Goal: Task Accomplishment & Management: Use online tool/utility

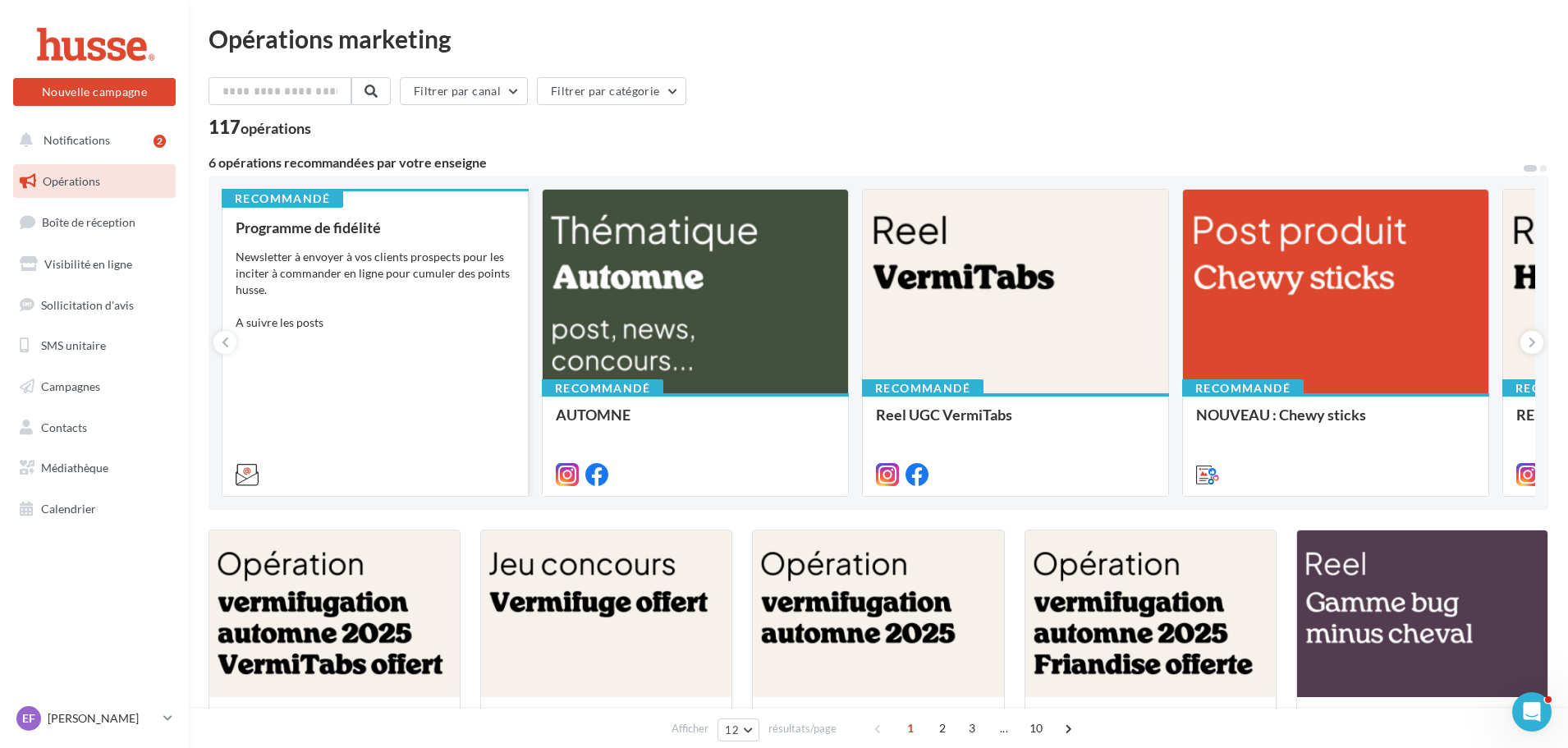
click at [431, 351] on div "Programme de fidélité Newsletter à envoyer à vos clients prospects pour les inc…" at bounding box center [375, 350] width 279 height 262
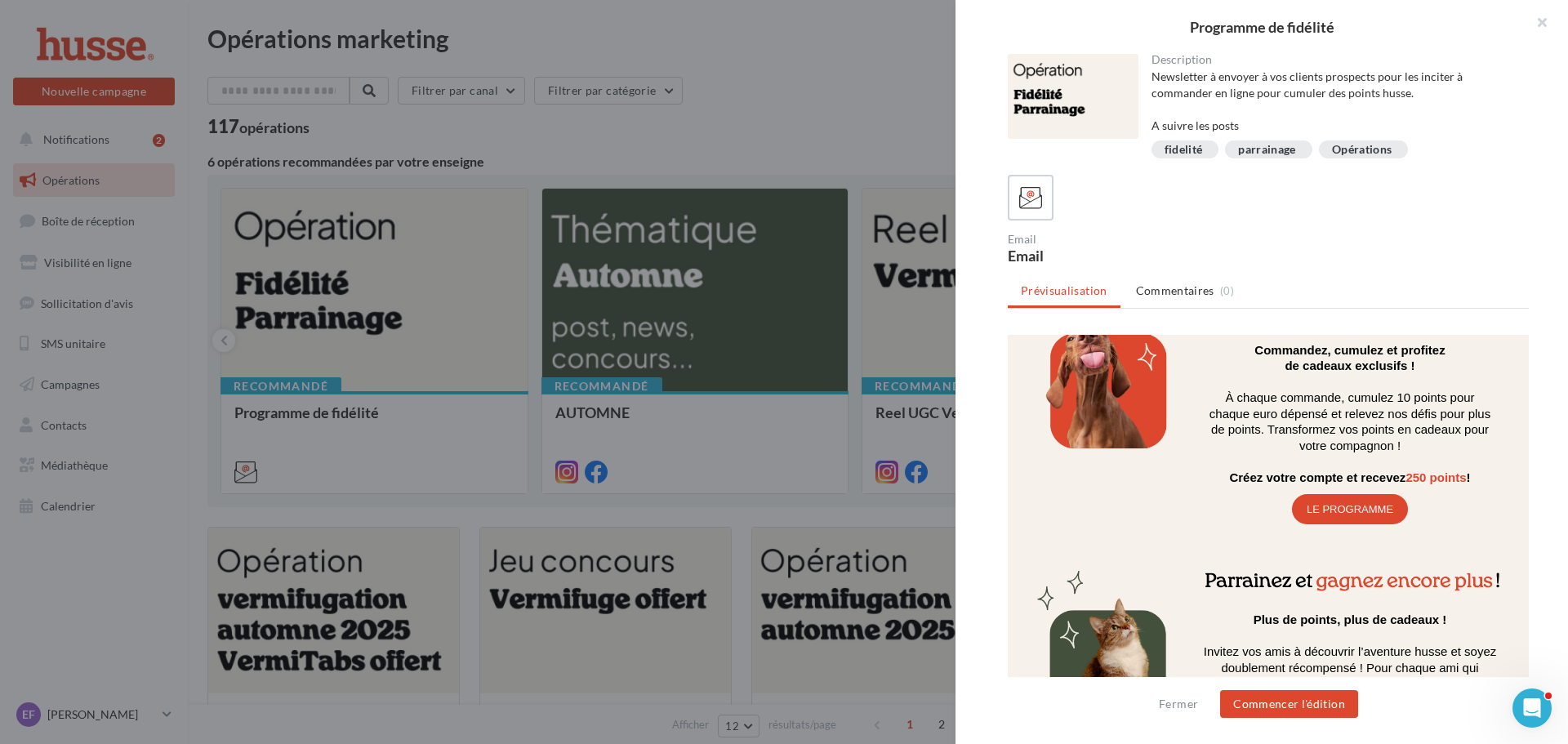
scroll to position [408, 0]
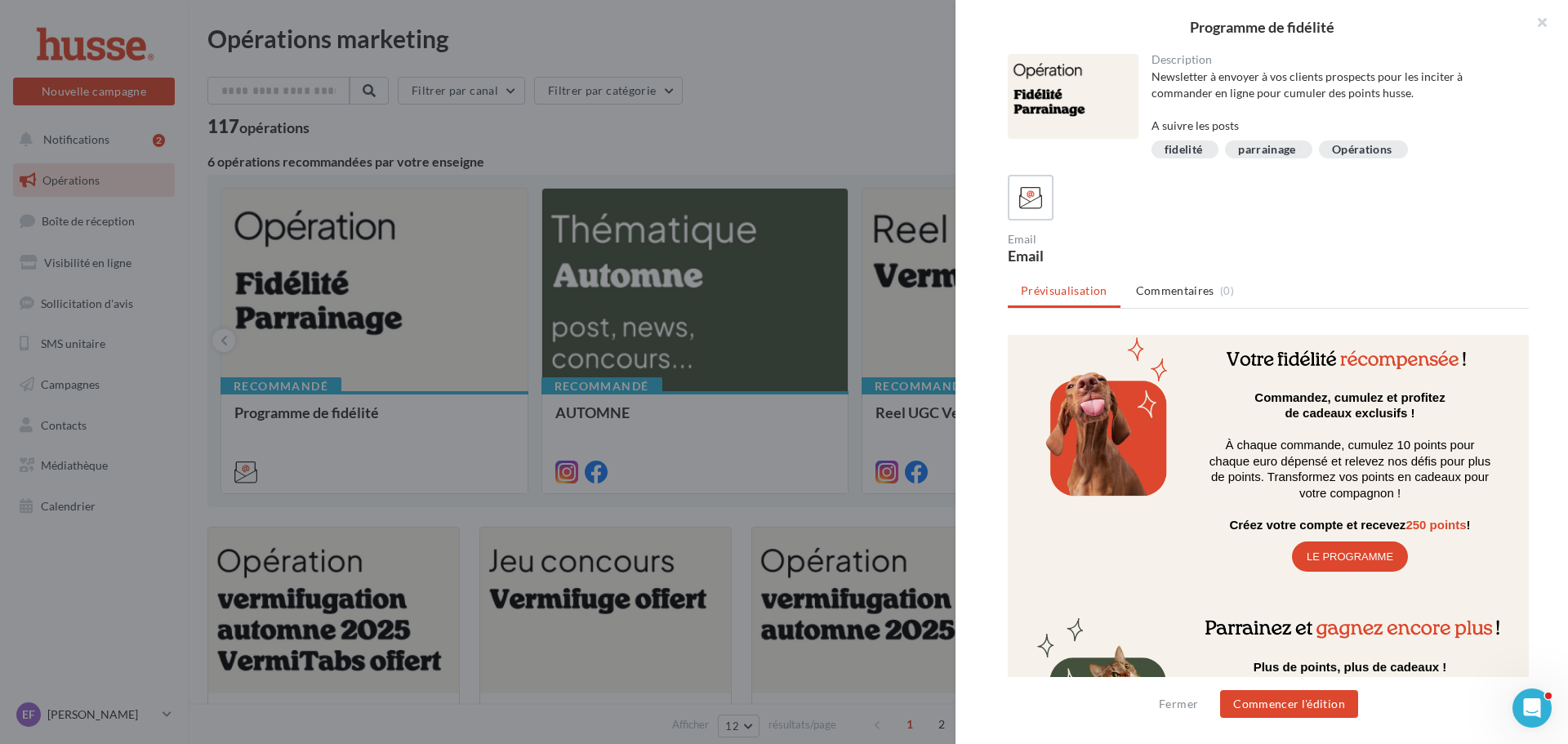
click at [1341, 549] on td "LE PROGRAMME" at bounding box center [1350, 556] width 116 height 30
click at [1338, 553] on link "LE PROGRAMME" at bounding box center [1350, 556] width 114 height 12
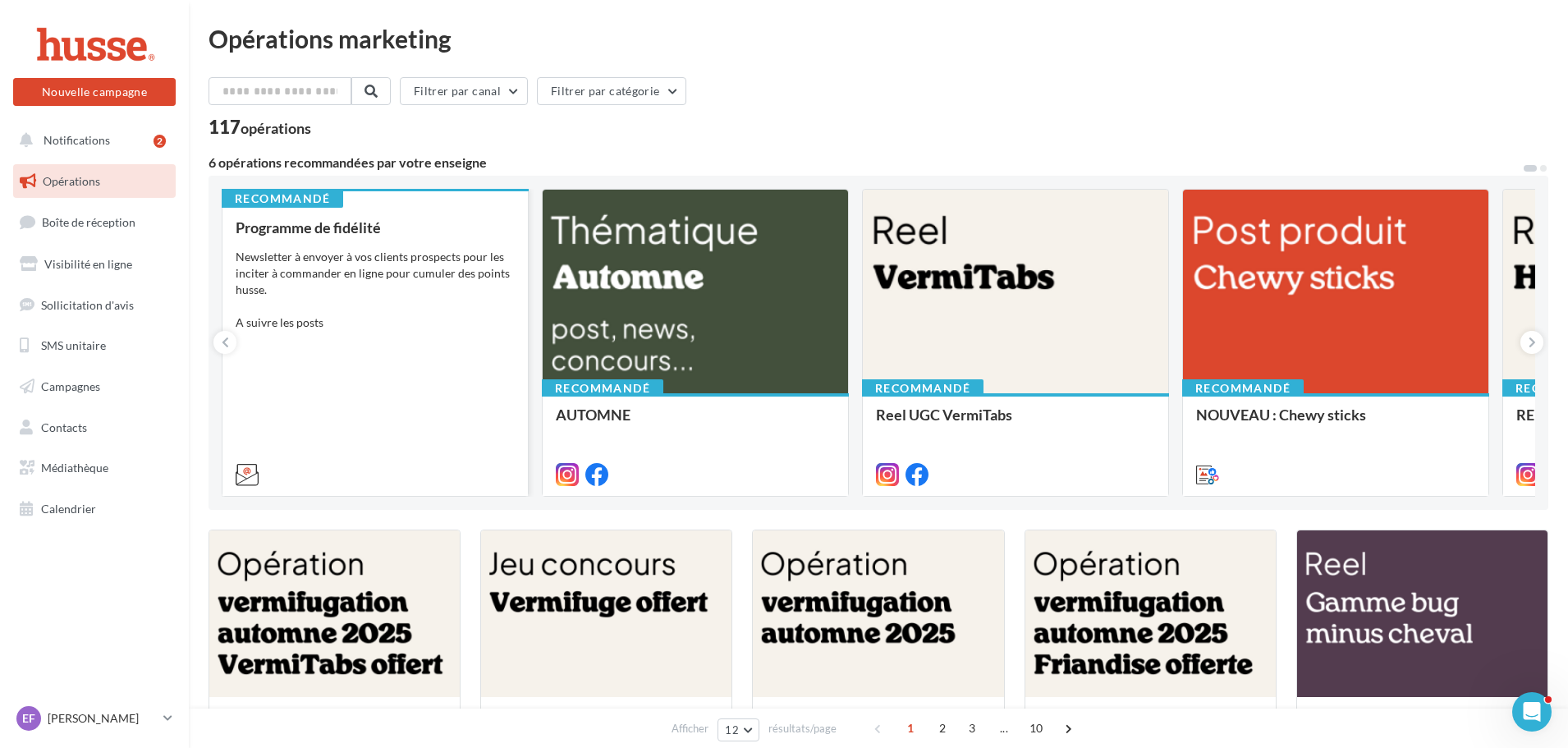
click at [353, 316] on div "Newsletter à envoyer à vos clients prospects pour les inciter à commander en li…" at bounding box center [375, 290] width 279 height 82
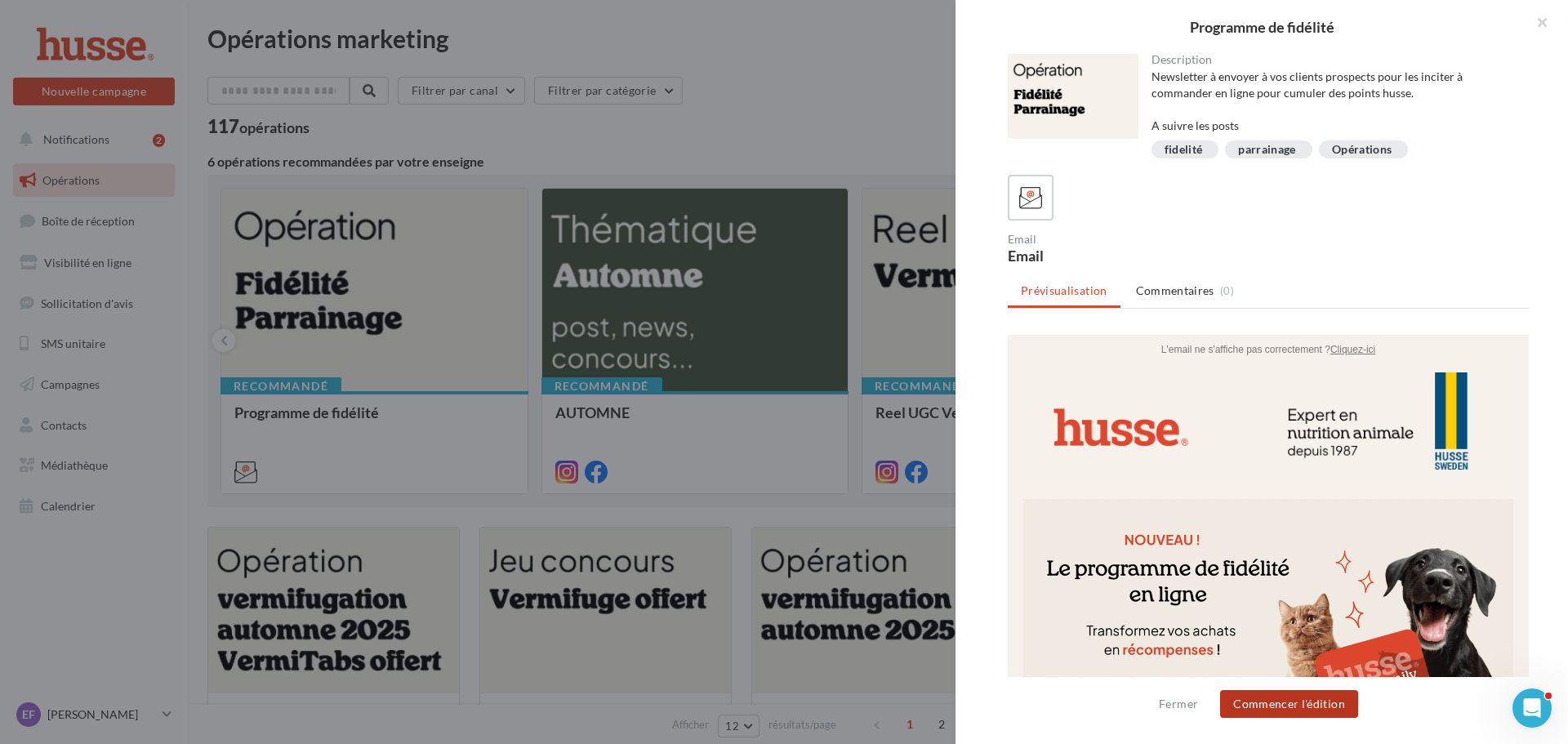
click at [1297, 707] on button "Commencer l'édition" at bounding box center [1289, 703] width 138 height 28
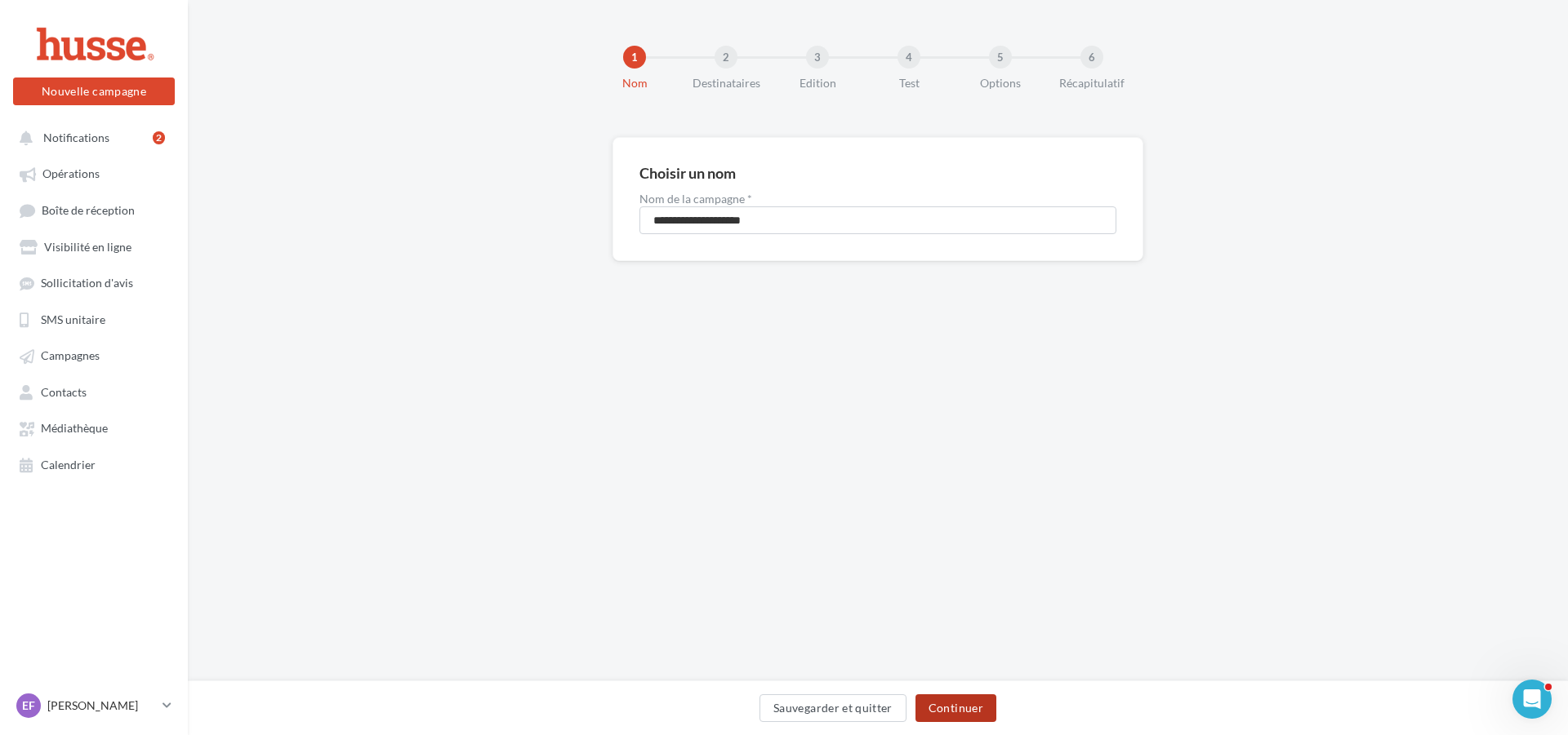
click at [948, 707] on button "Continuer" at bounding box center [956, 708] width 81 height 28
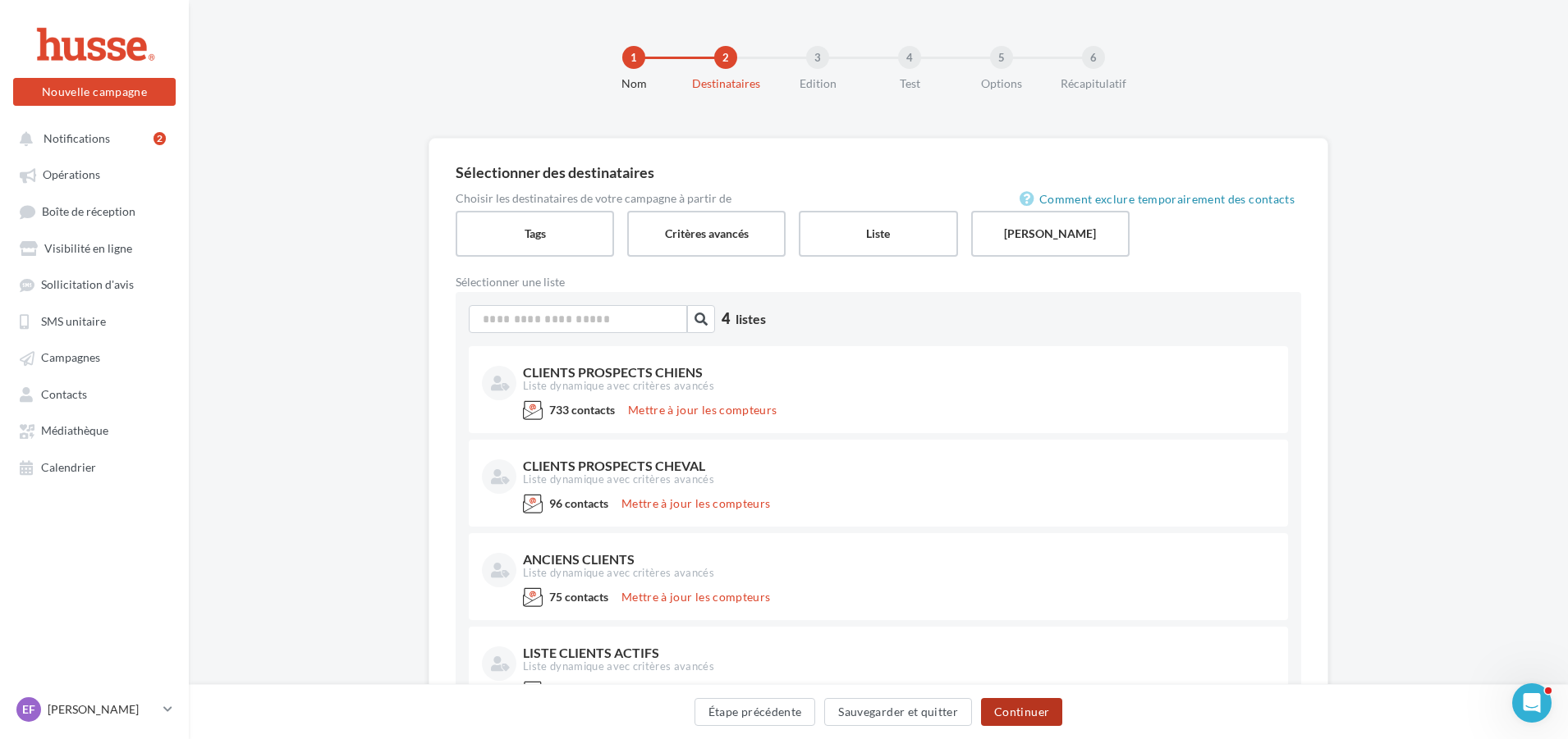
click at [1015, 718] on button "Continuer" at bounding box center [1021, 712] width 82 height 28
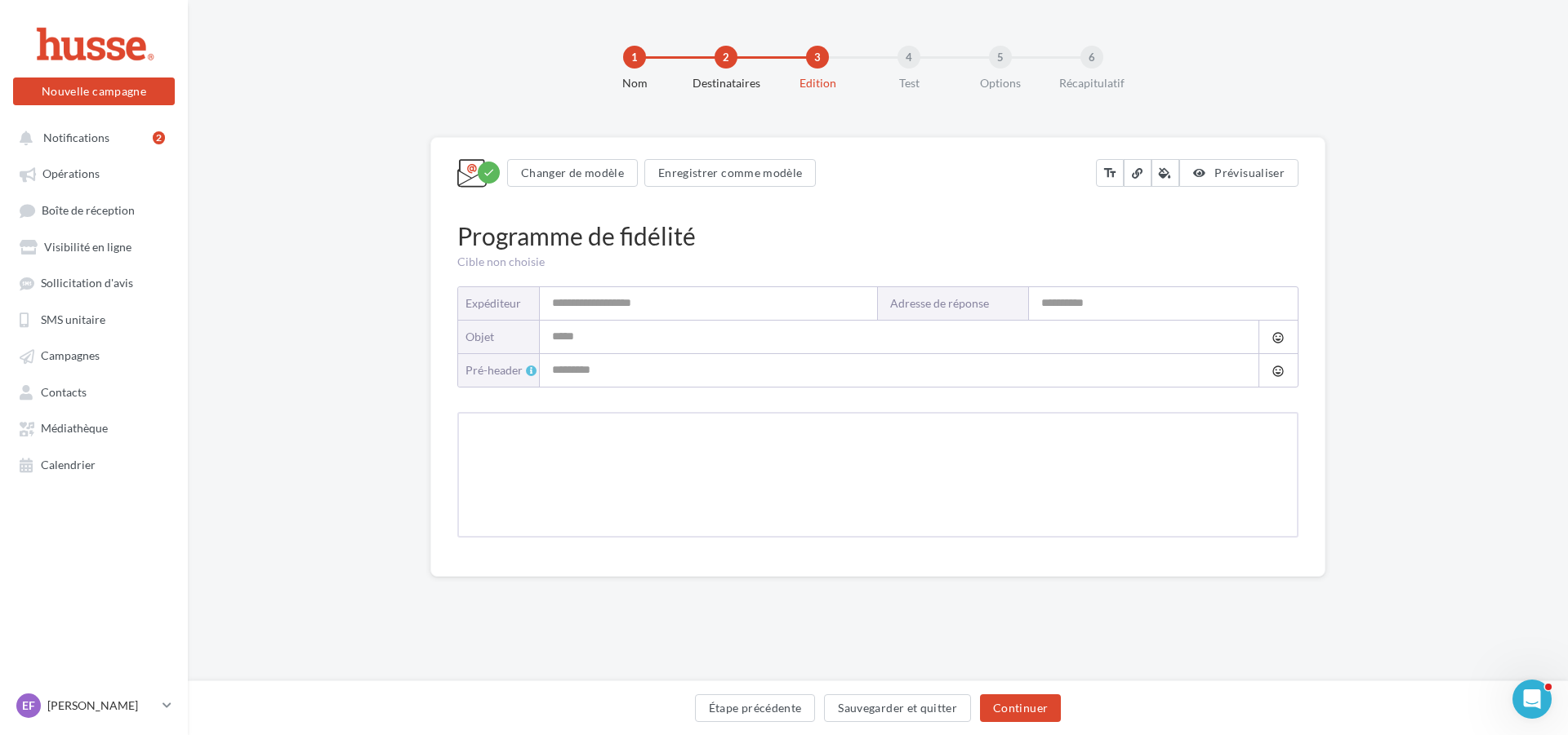
type input "**********"
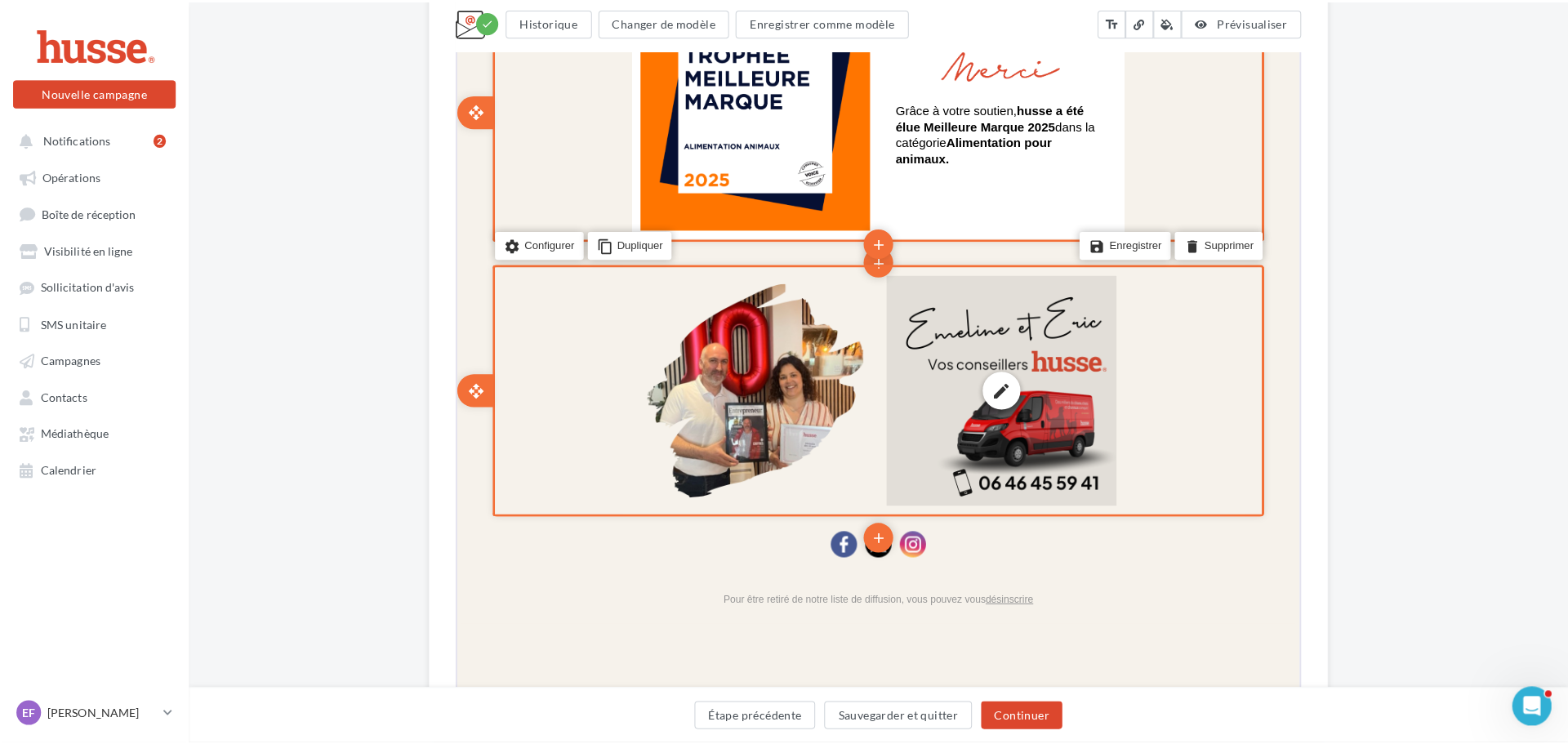
scroll to position [1795, 0]
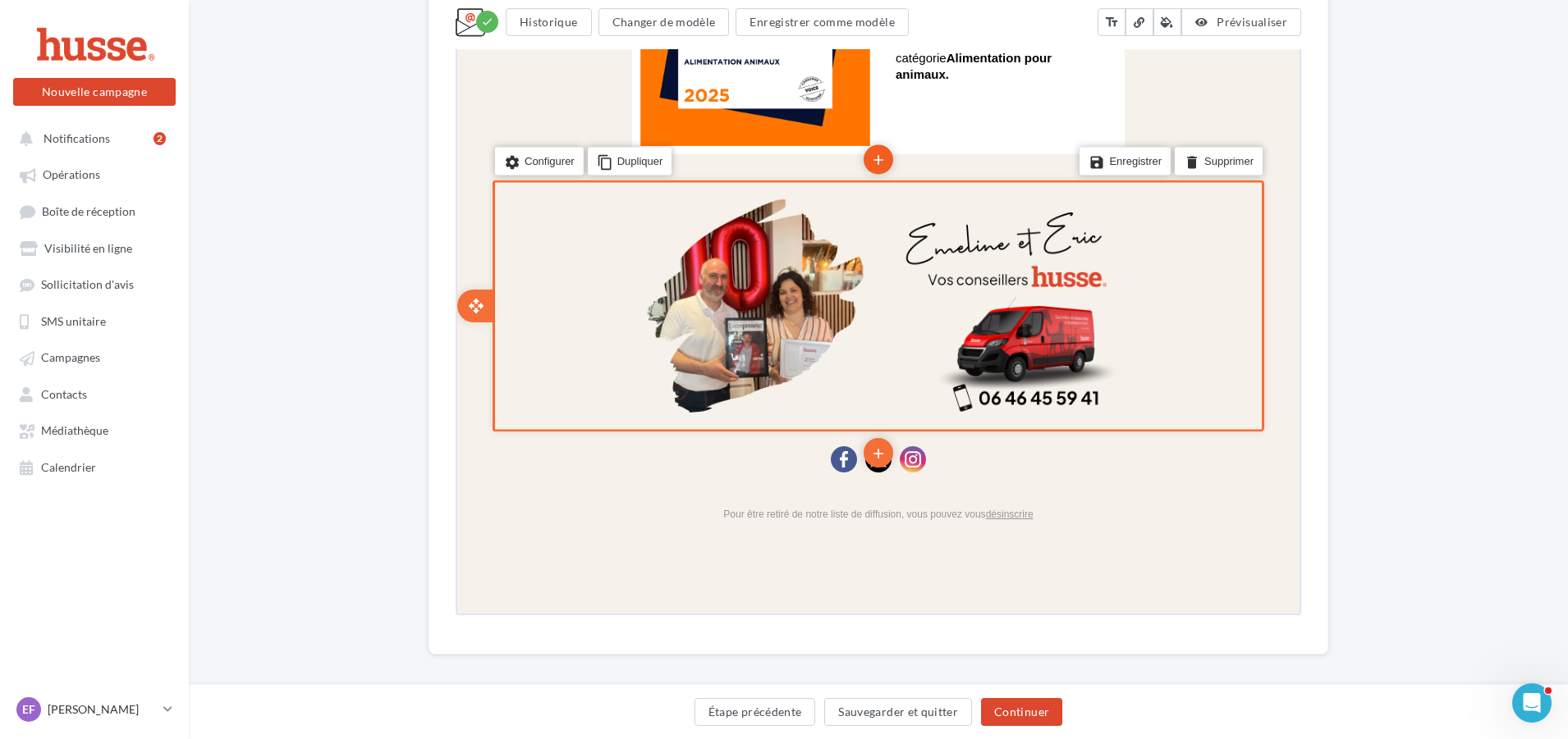
click at [871, 161] on icon "add" at bounding box center [876, 159] width 16 height 28
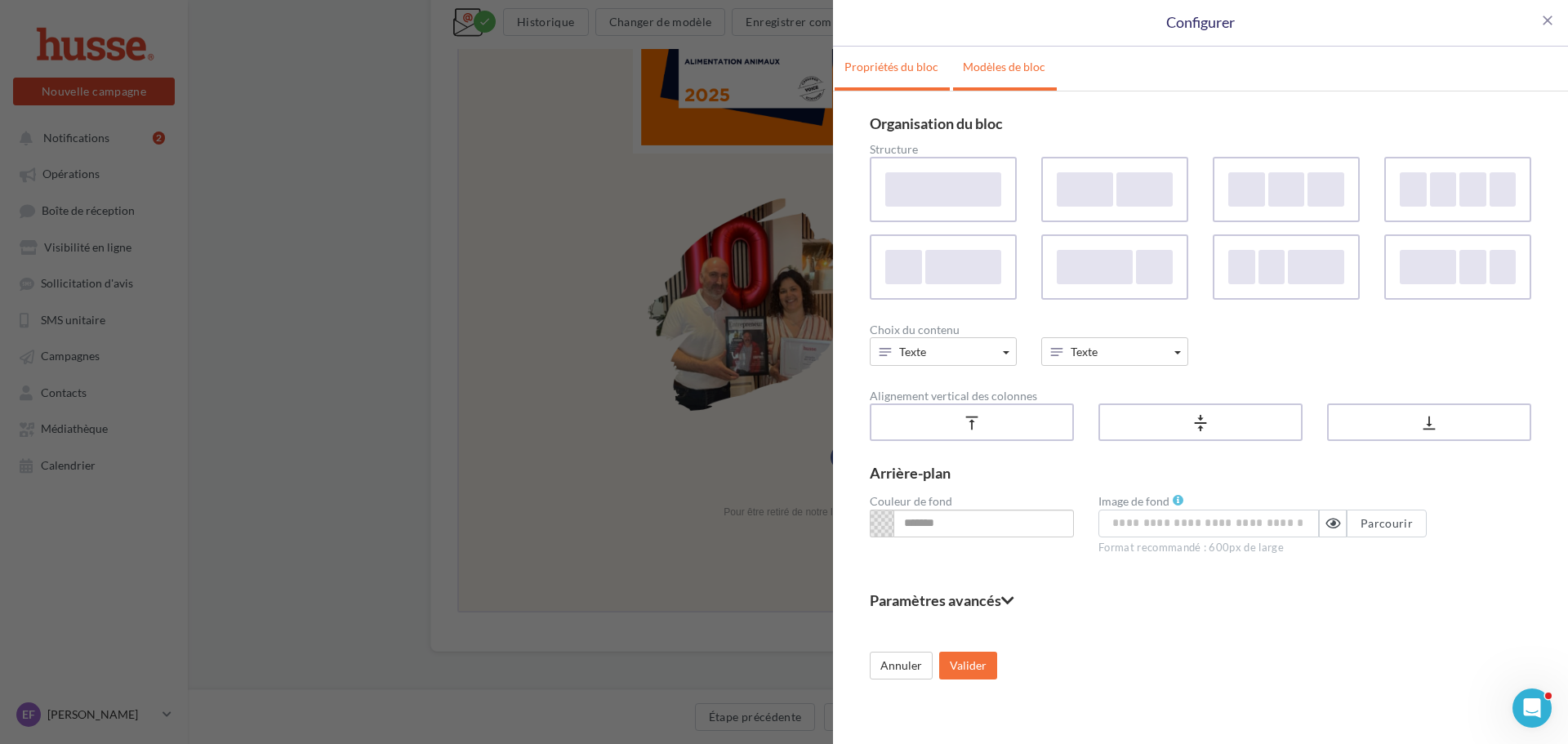
click at [1002, 71] on link "Modèles de bloc" at bounding box center [1004, 67] width 103 height 41
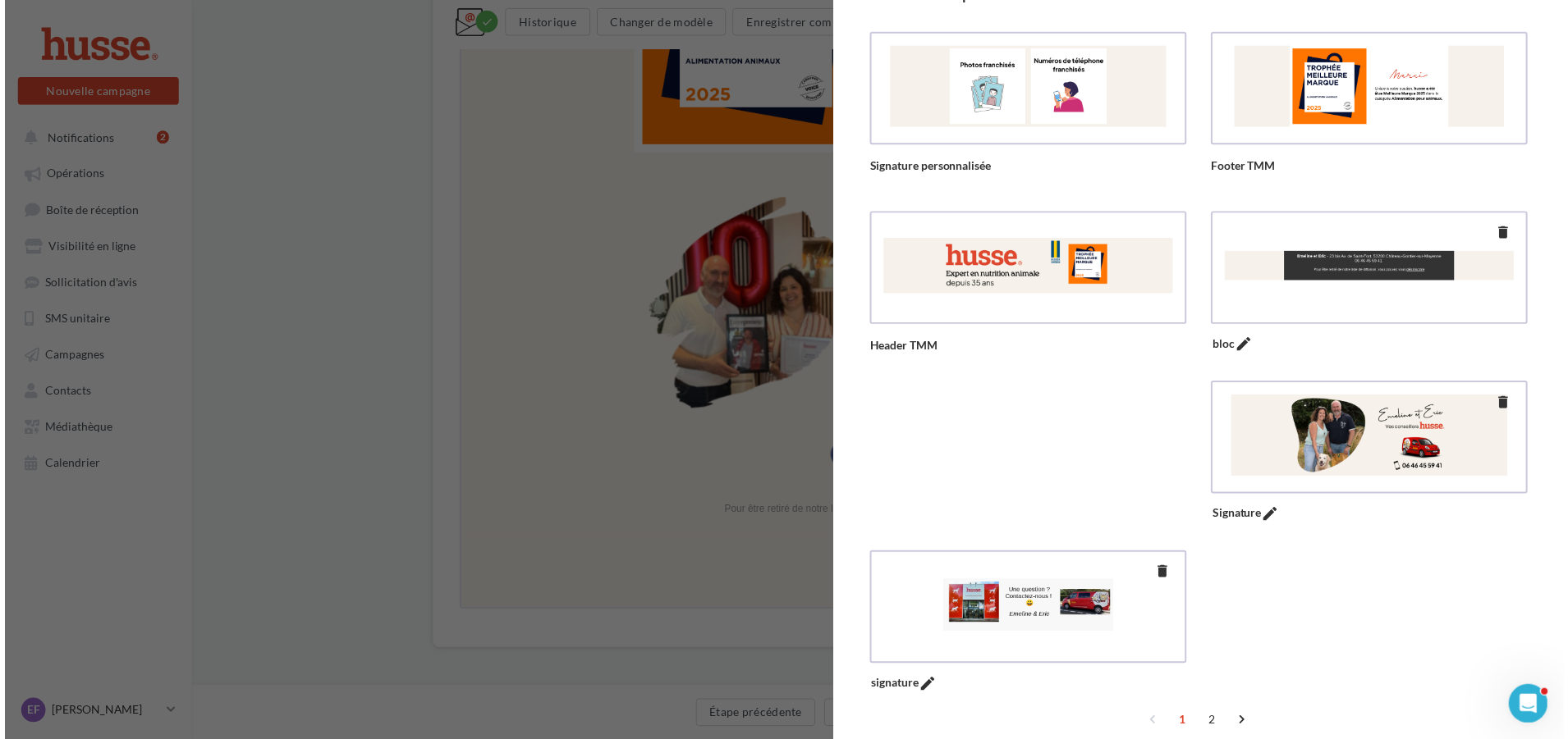
scroll to position [246, 0]
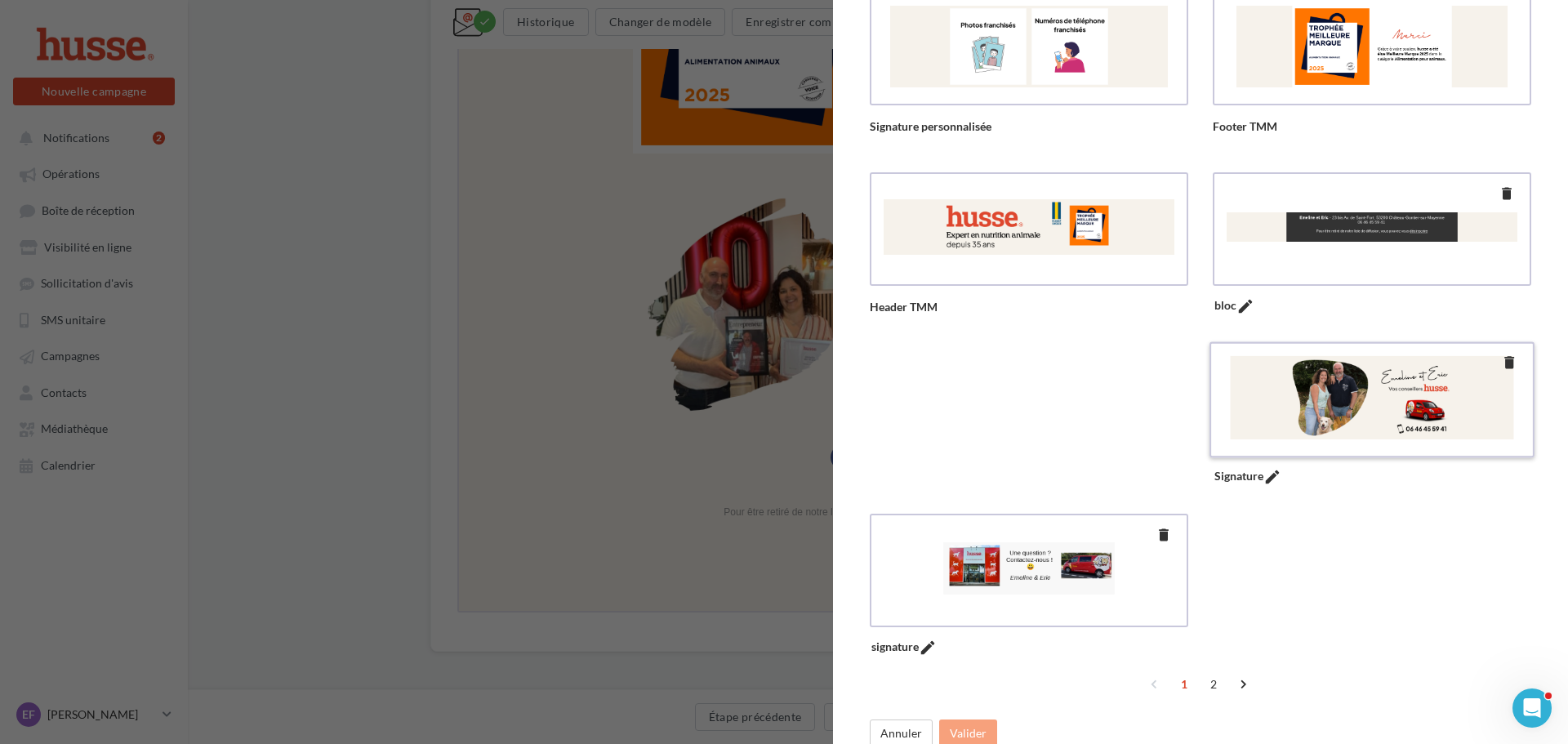
click at [1319, 409] on div at bounding box center [1371, 397] width 297 height 83
click at [974, 732] on button "Valider" at bounding box center [967, 732] width 58 height 28
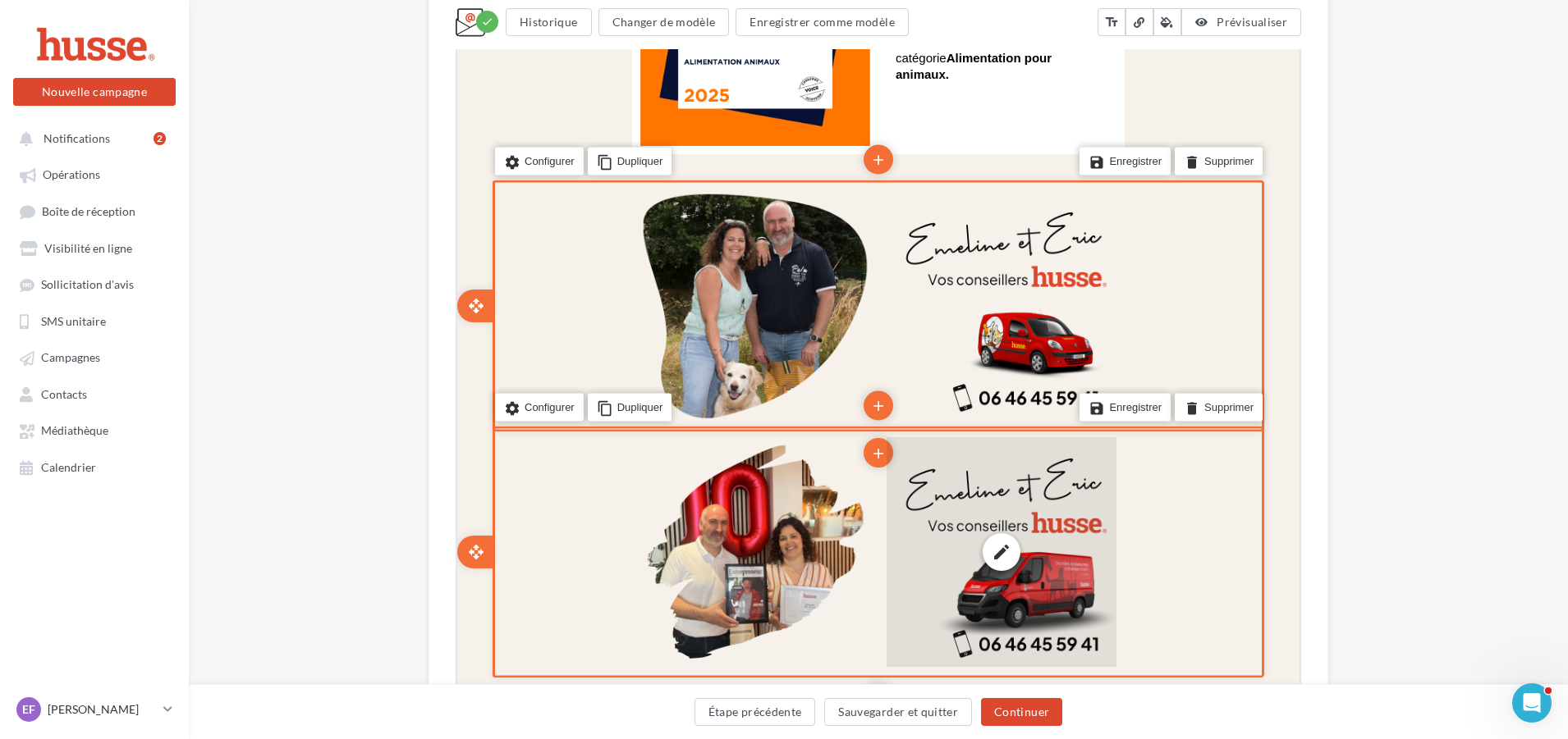
click at [888, 543] on div "edit photo_library rounded_corner crop link style" at bounding box center [1000, 550] width 229 height 229
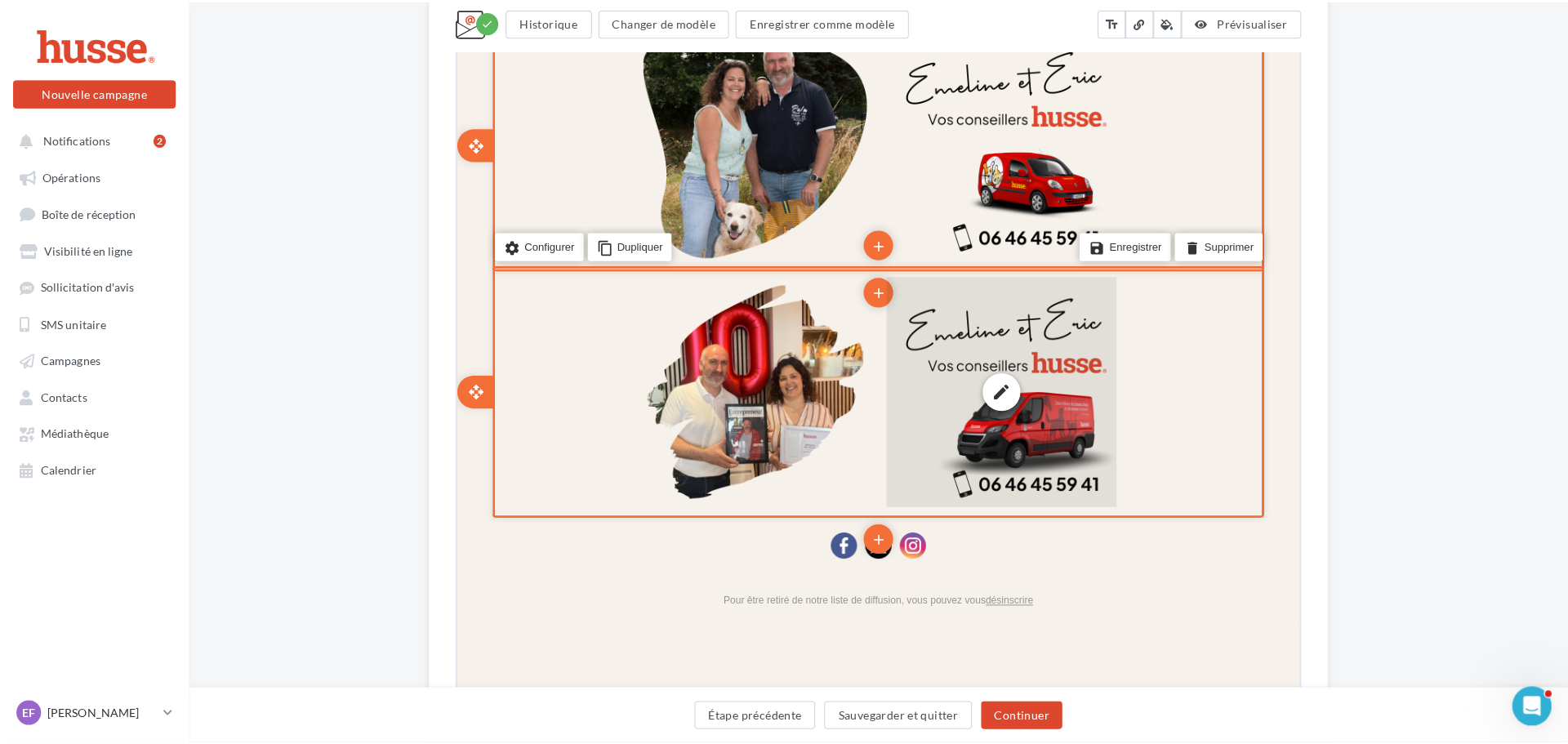
scroll to position [1959, 0]
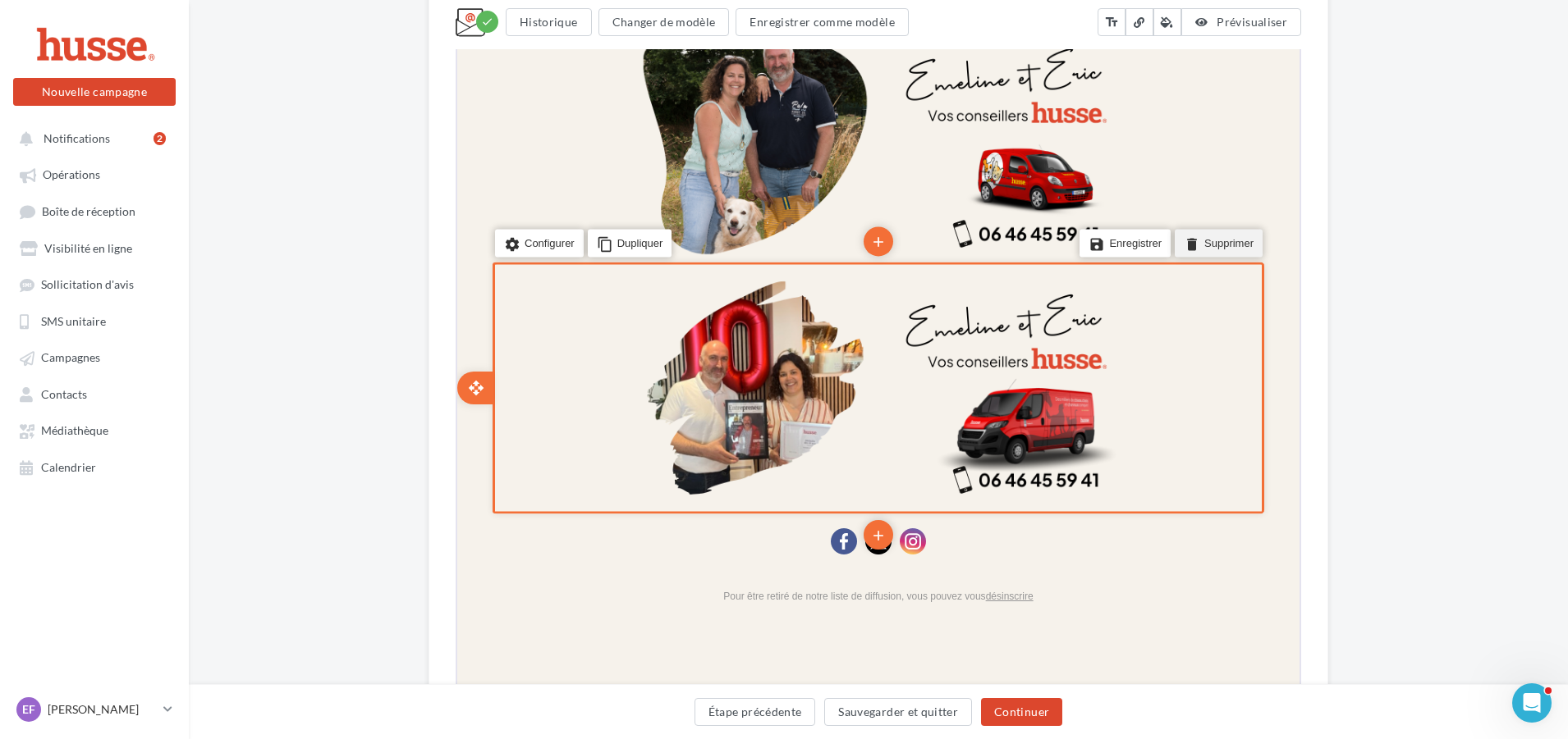
click at [1223, 247] on li "delete Supprimer" at bounding box center [1217, 242] width 88 height 28
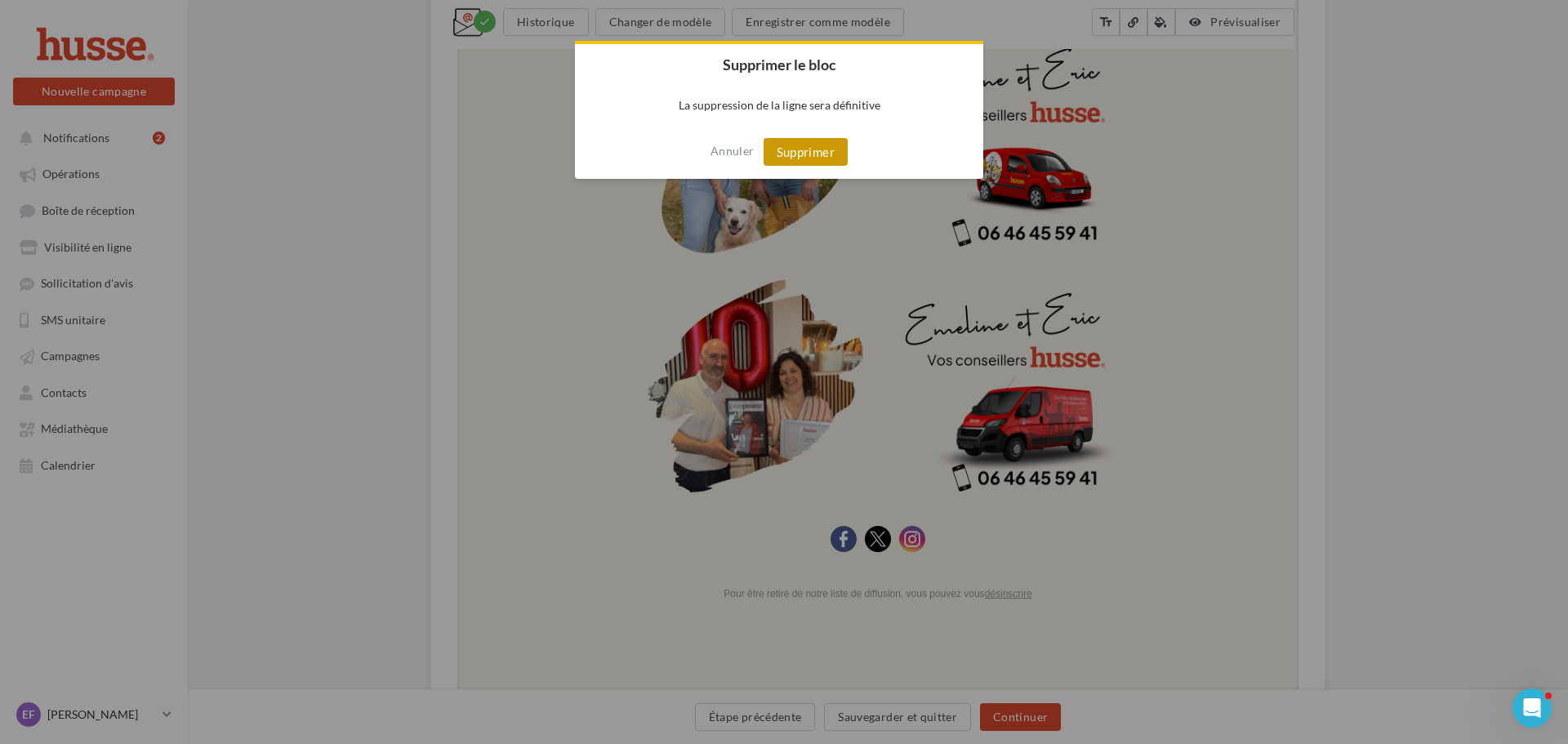
click at [796, 152] on button "Supprimer" at bounding box center [806, 151] width 84 height 28
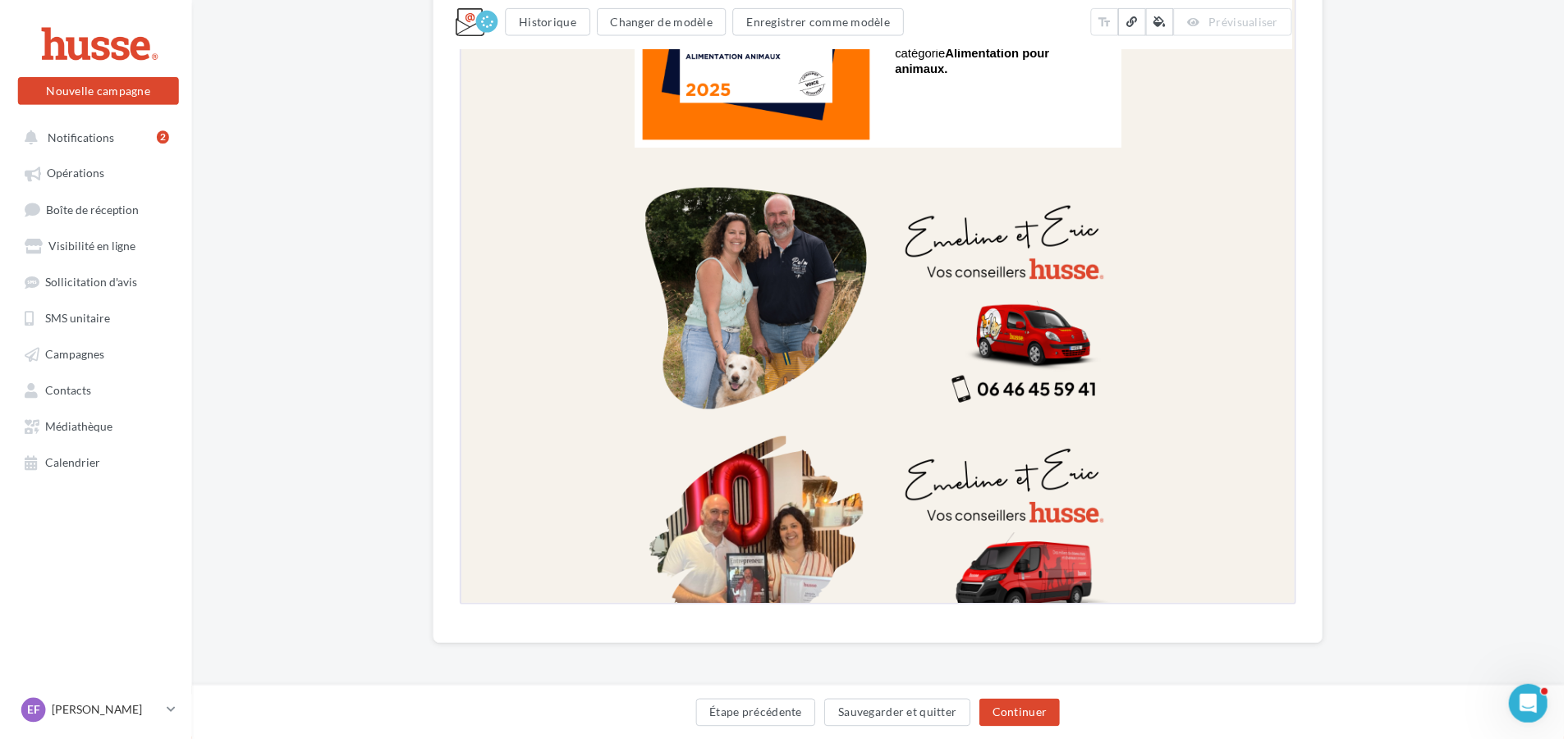
scroll to position [1817, 0]
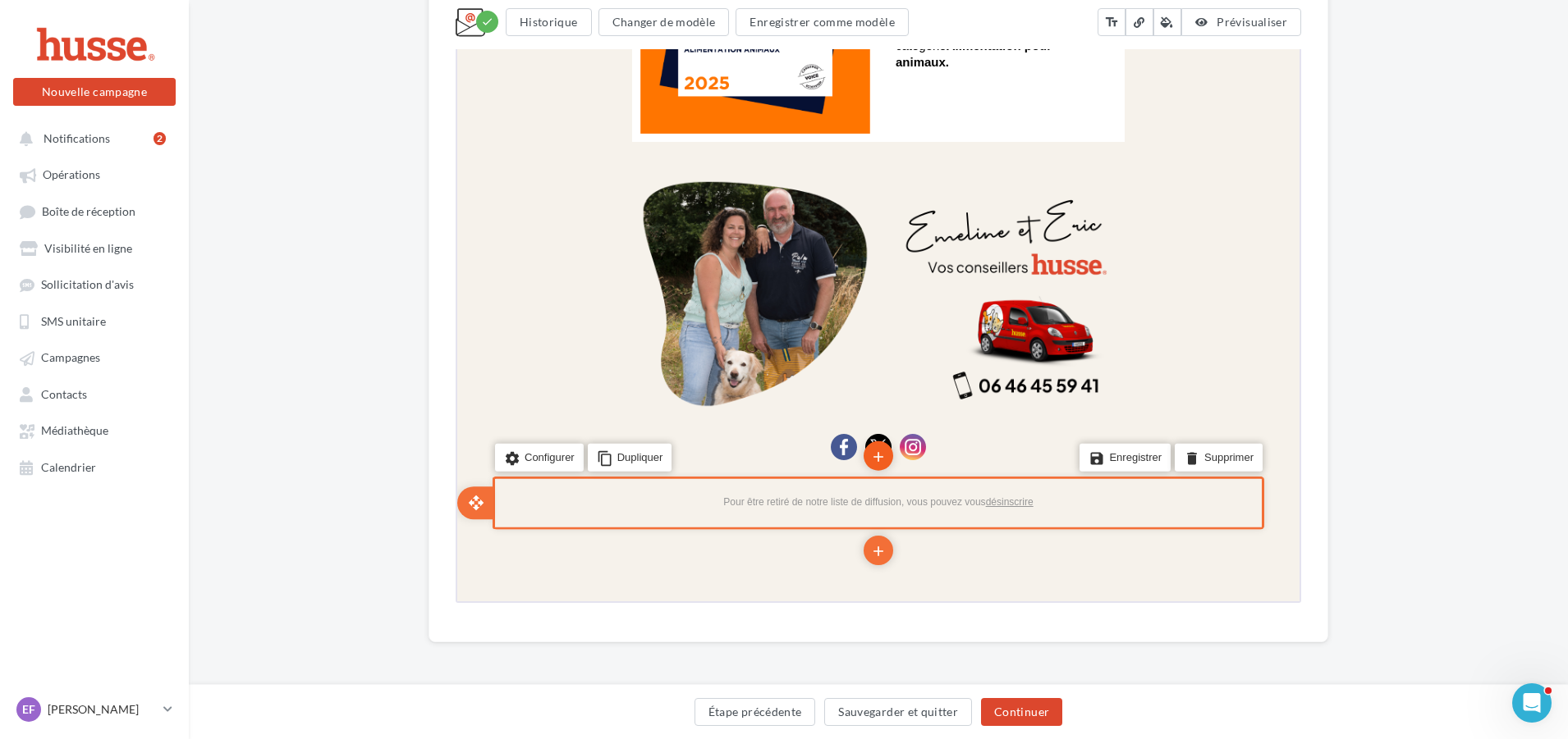
click at [870, 453] on icon "add" at bounding box center [876, 455] width 16 height 28
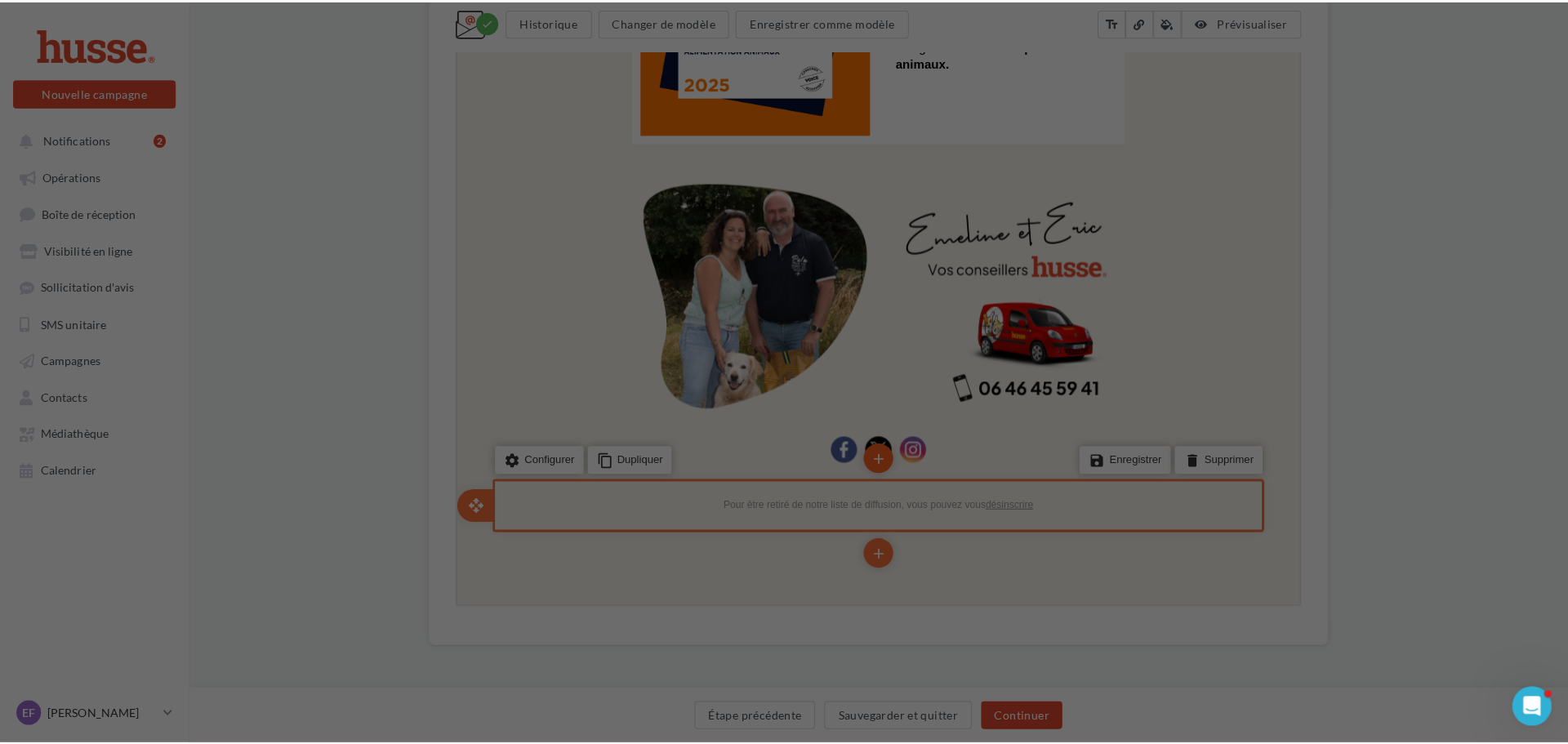
scroll to position [1800, 0]
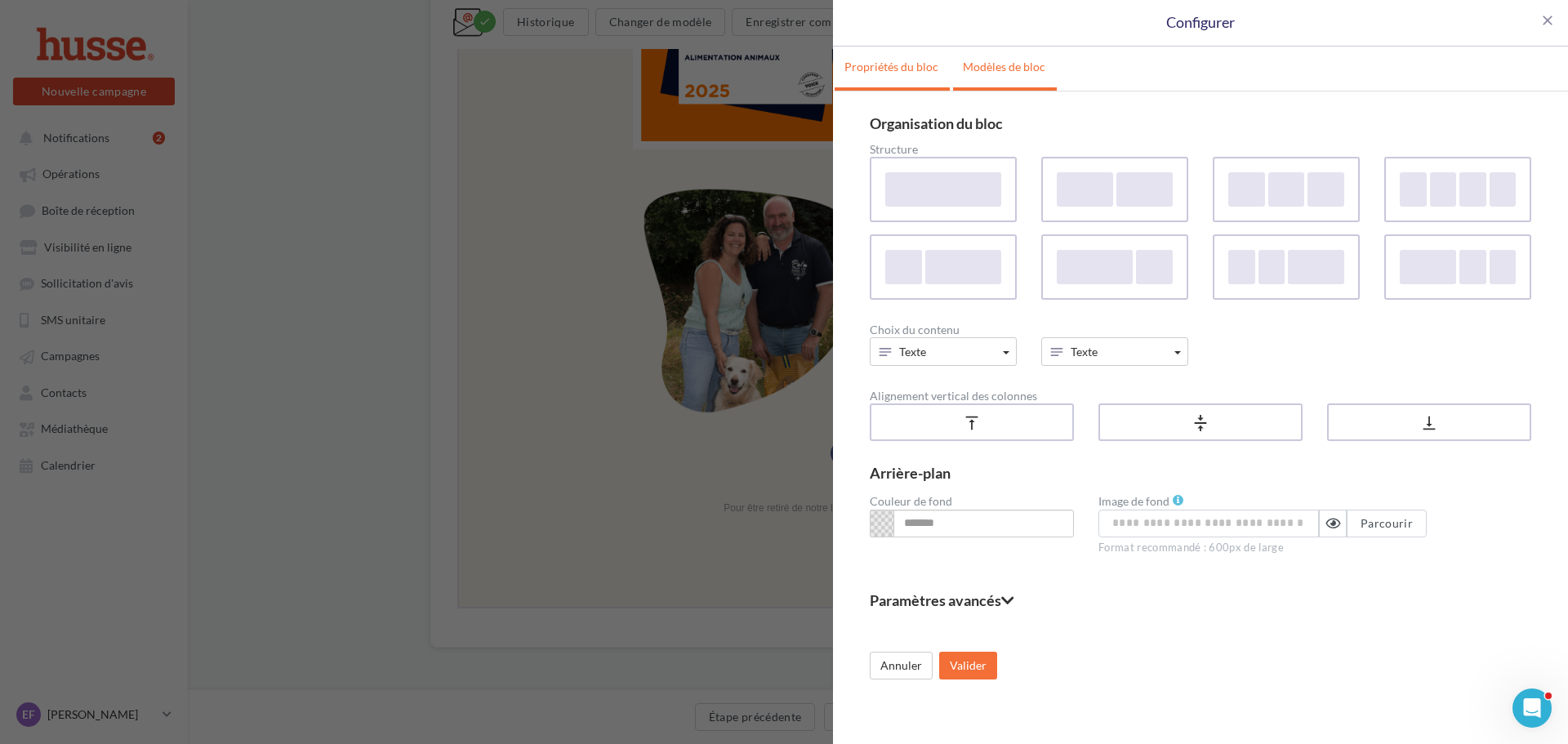
click at [1029, 73] on link "Modèles de bloc" at bounding box center [1004, 67] width 103 height 41
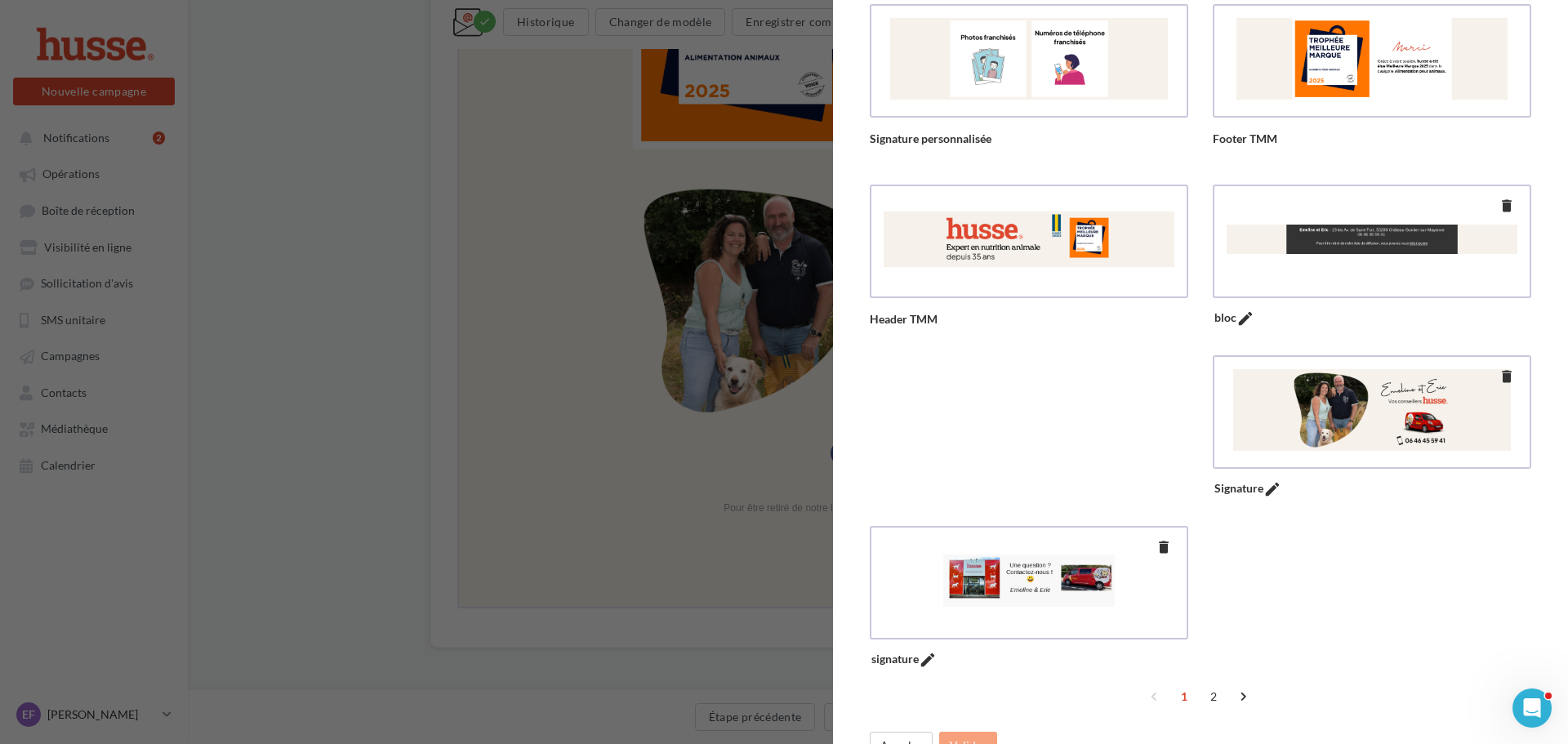
scroll to position [260, 0]
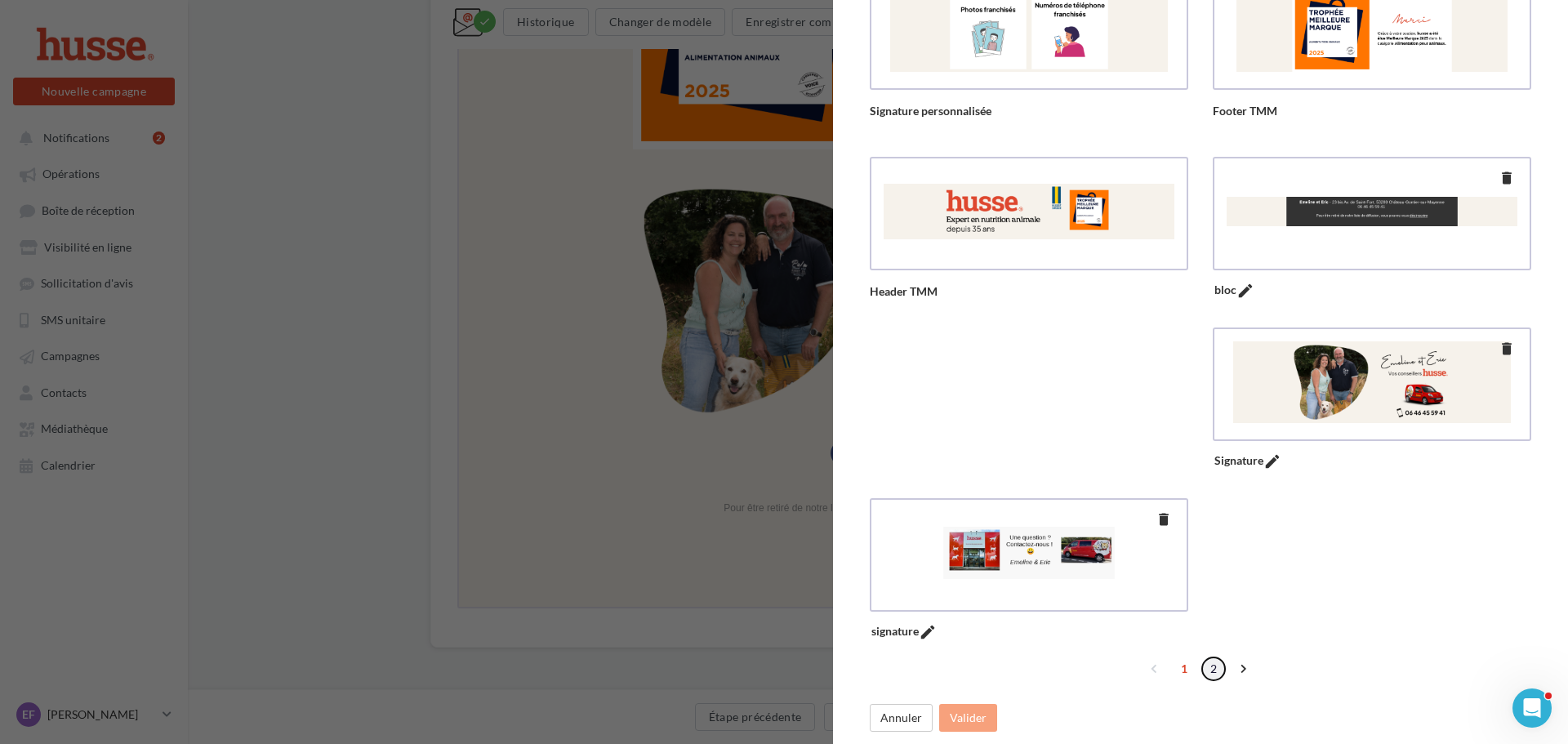
click at [1204, 669] on link "2" at bounding box center [1213, 668] width 26 height 26
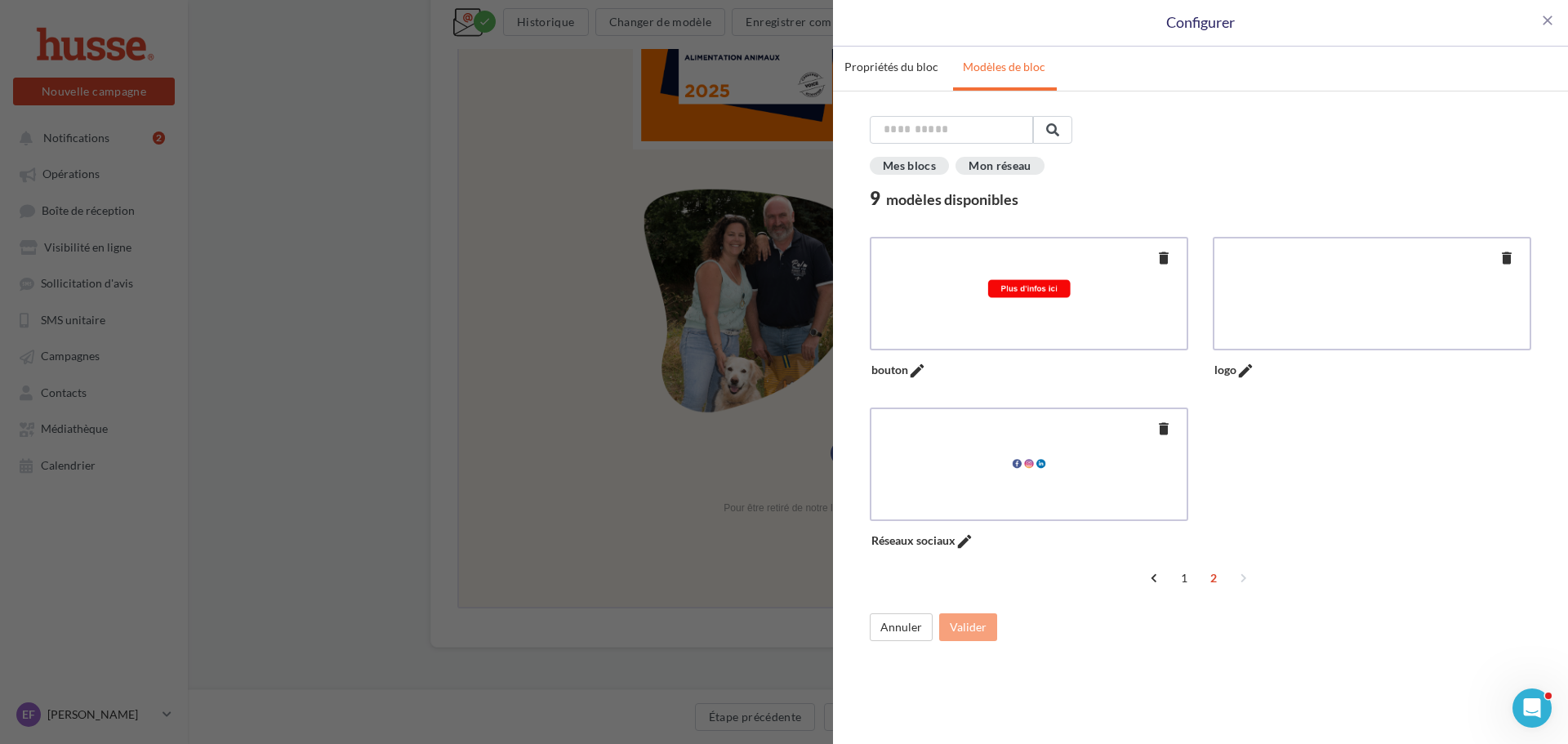
scroll to position [0, 0]
click at [948, 493] on div at bounding box center [1029, 462] width 297 height 83
click at [984, 623] on button "Valider" at bounding box center [967, 626] width 58 height 28
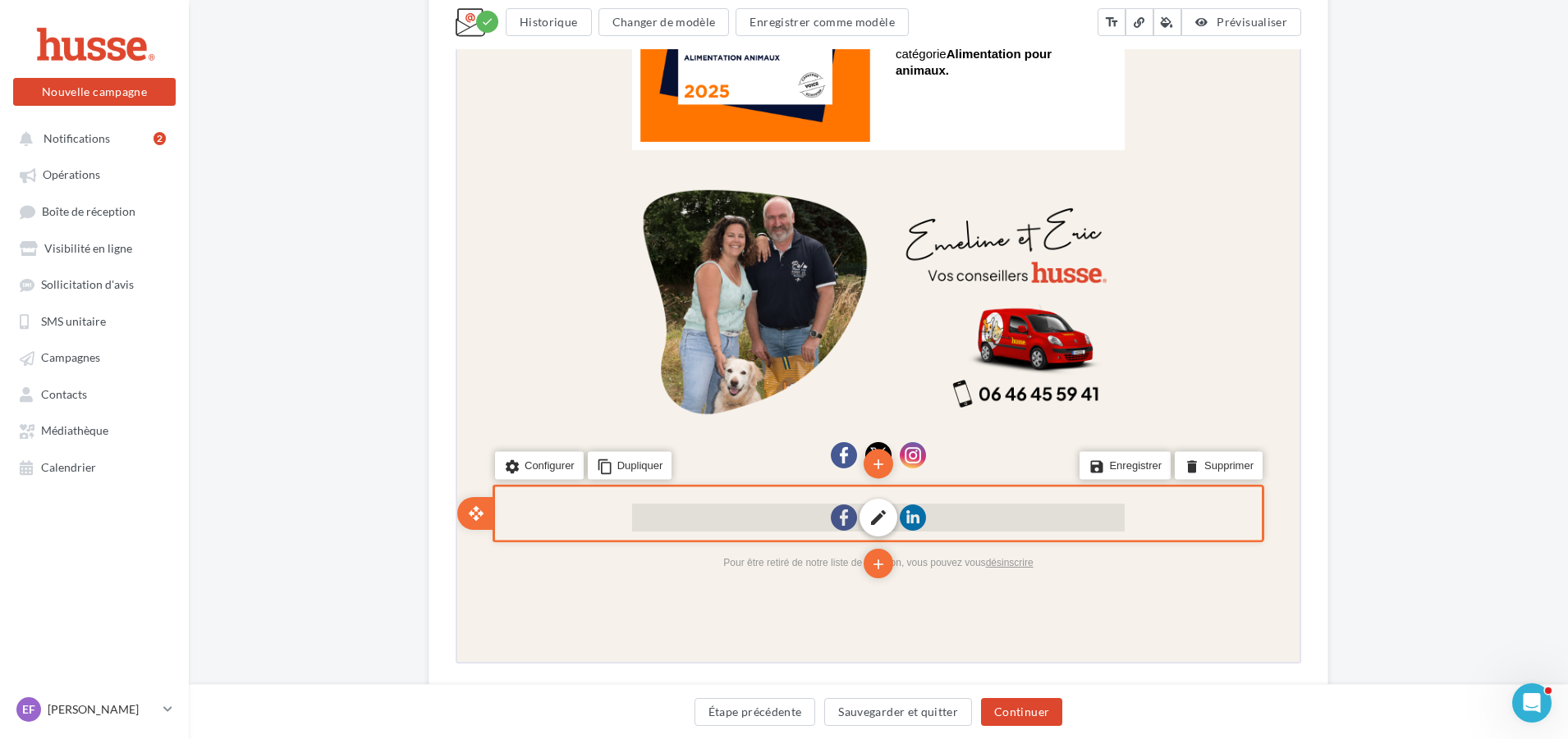
click at [970, 513] on div "edit" at bounding box center [877, 516] width 493 height 28
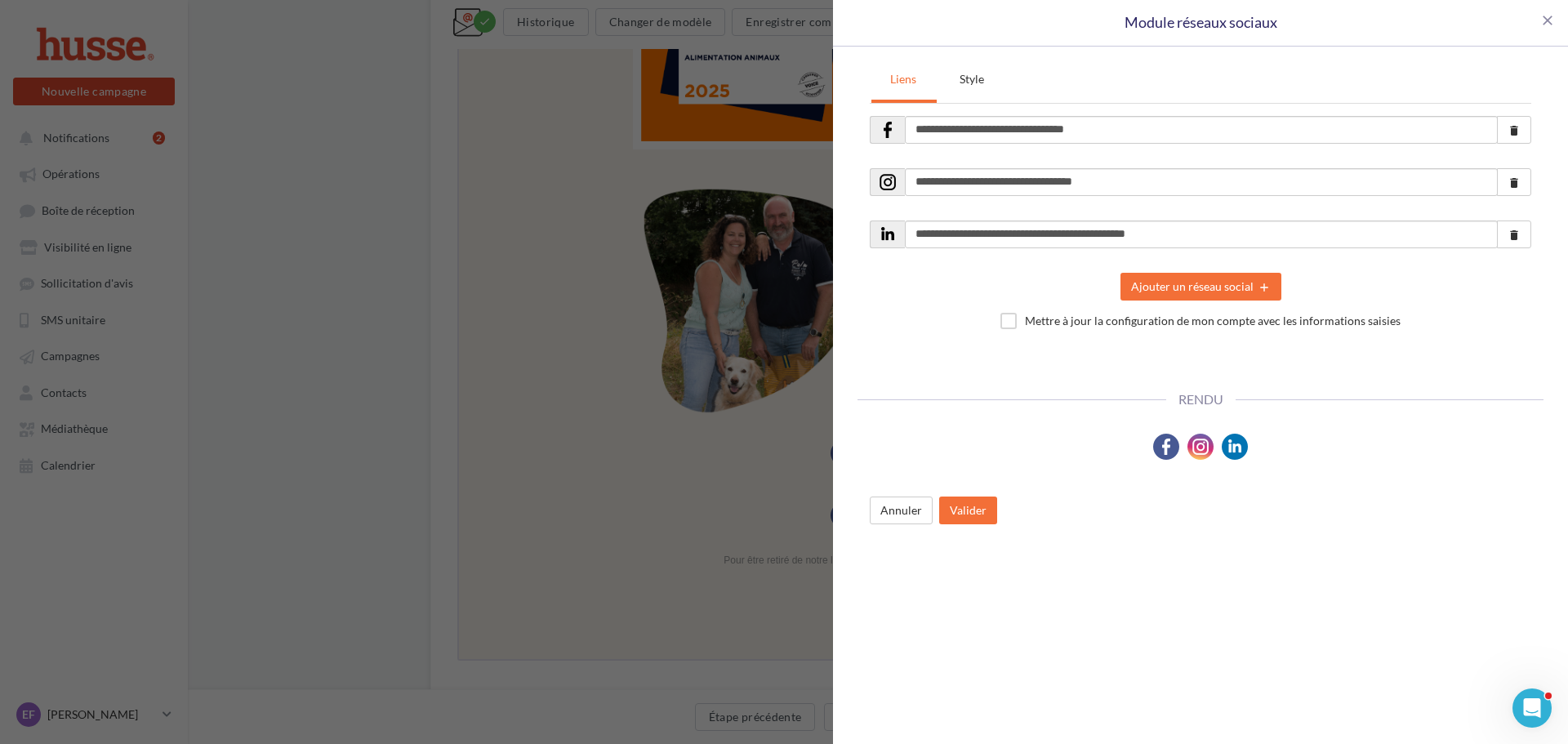
click at [586, 516] on div "**********" at bounding box center [784, 372] width 1568 height 744
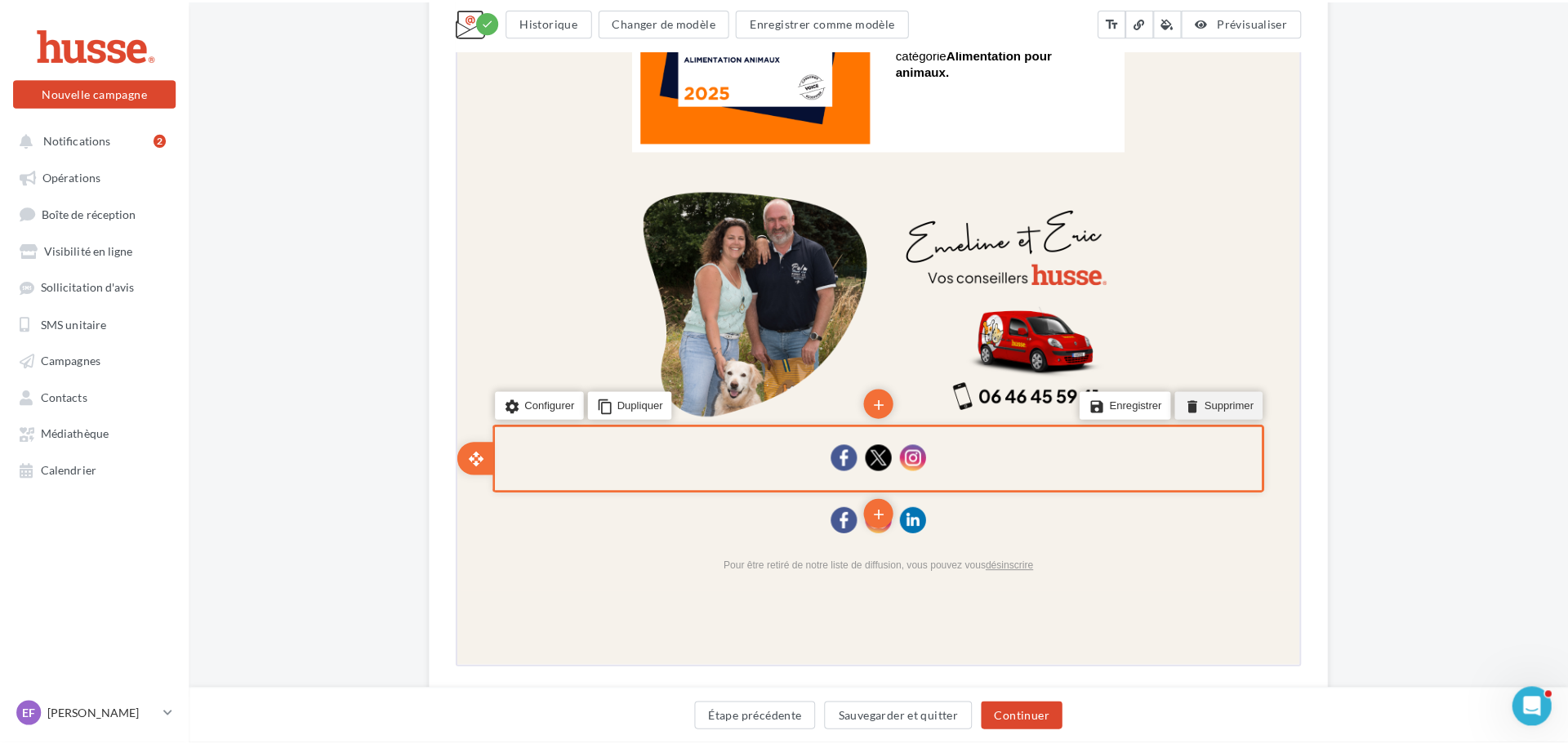
drag, startPoint x: 1203, startPoint y: 397, endPoint x: 1658, endPoint y: -992, distance: 1461.6
click at [1203, 397] on li "delete Supprimer" at bounding box center [1212, 395] width 87 height 28
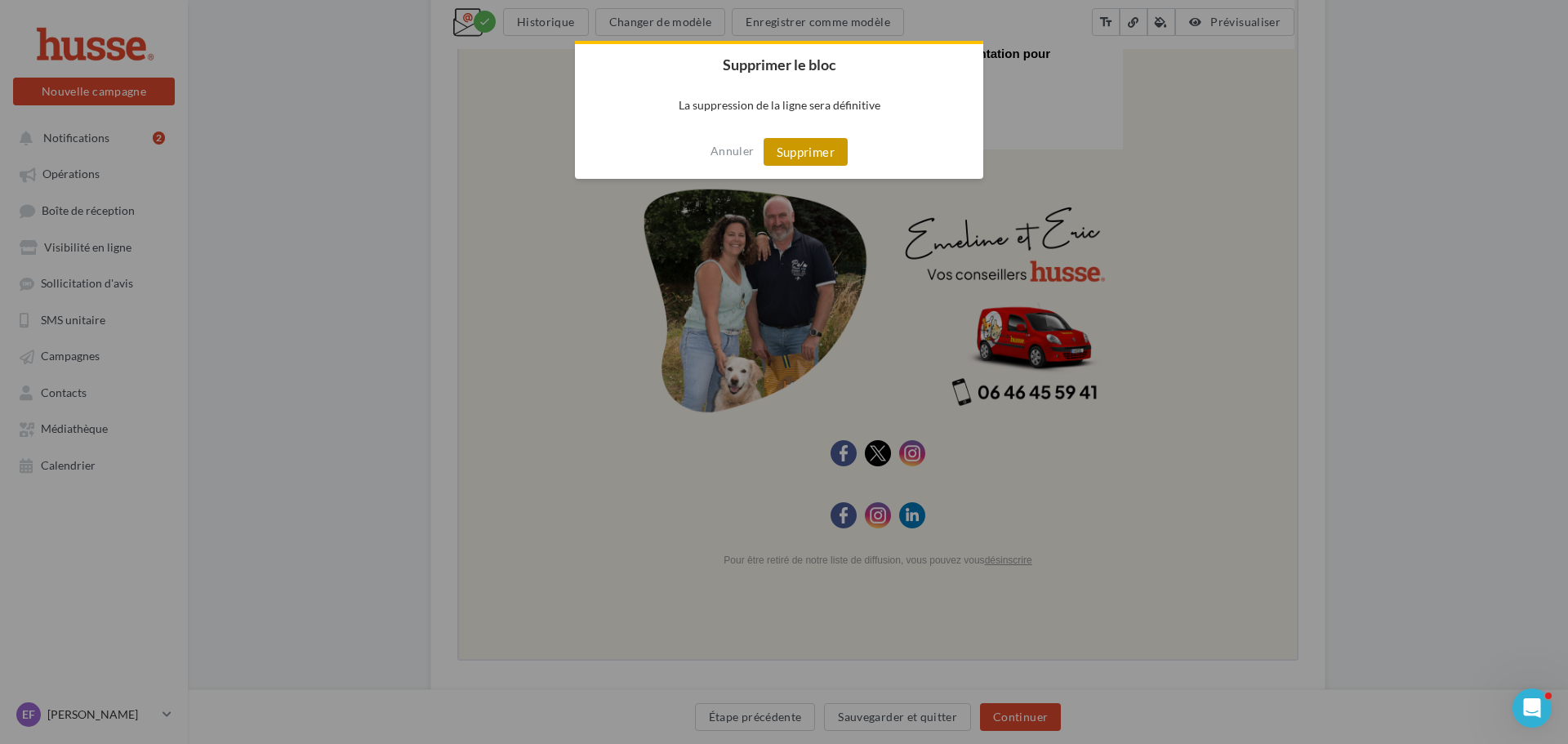
click at [812, 155] on button "Supprimer" at bounding box center [806, 151] width 84 height 28
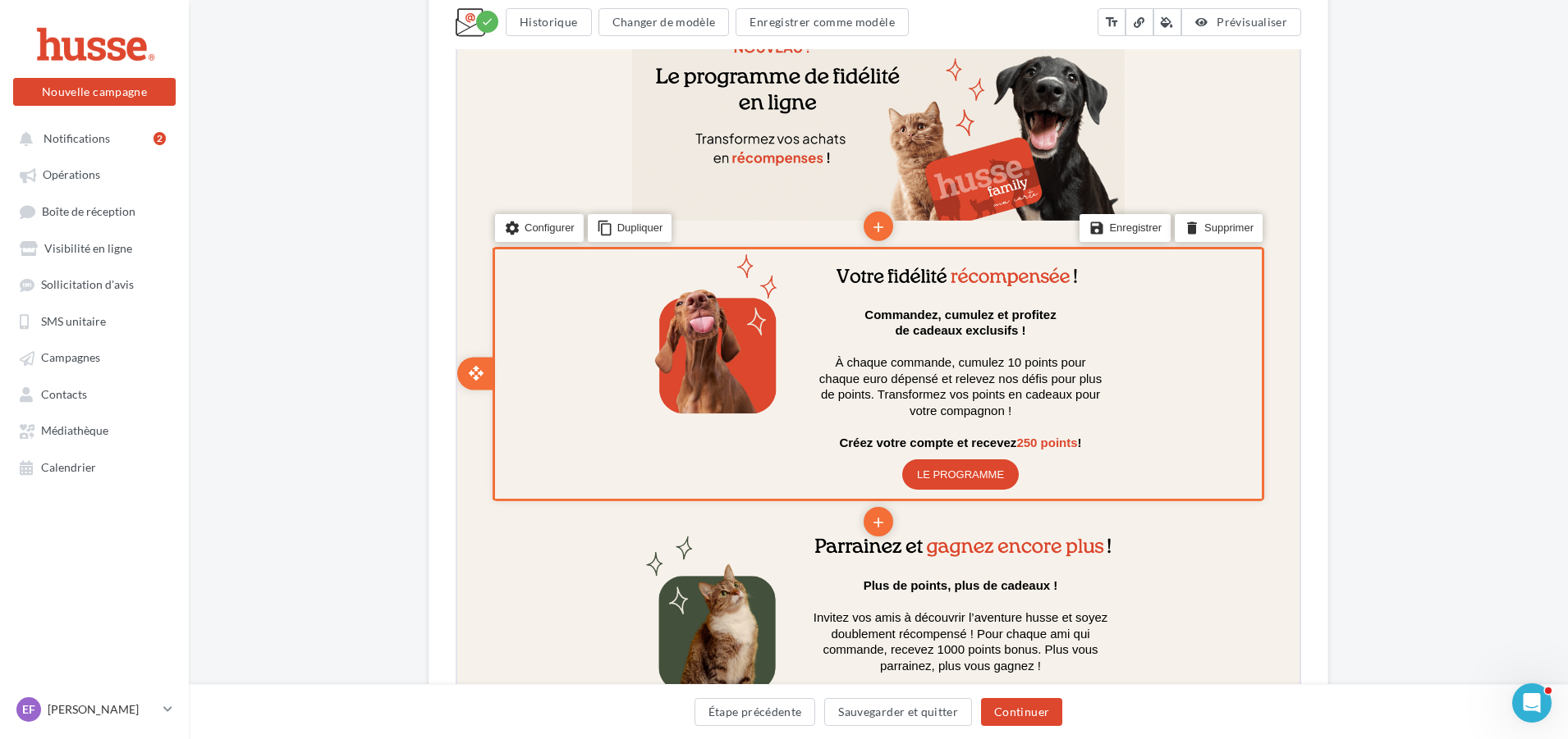
scroll to position [738, 0]
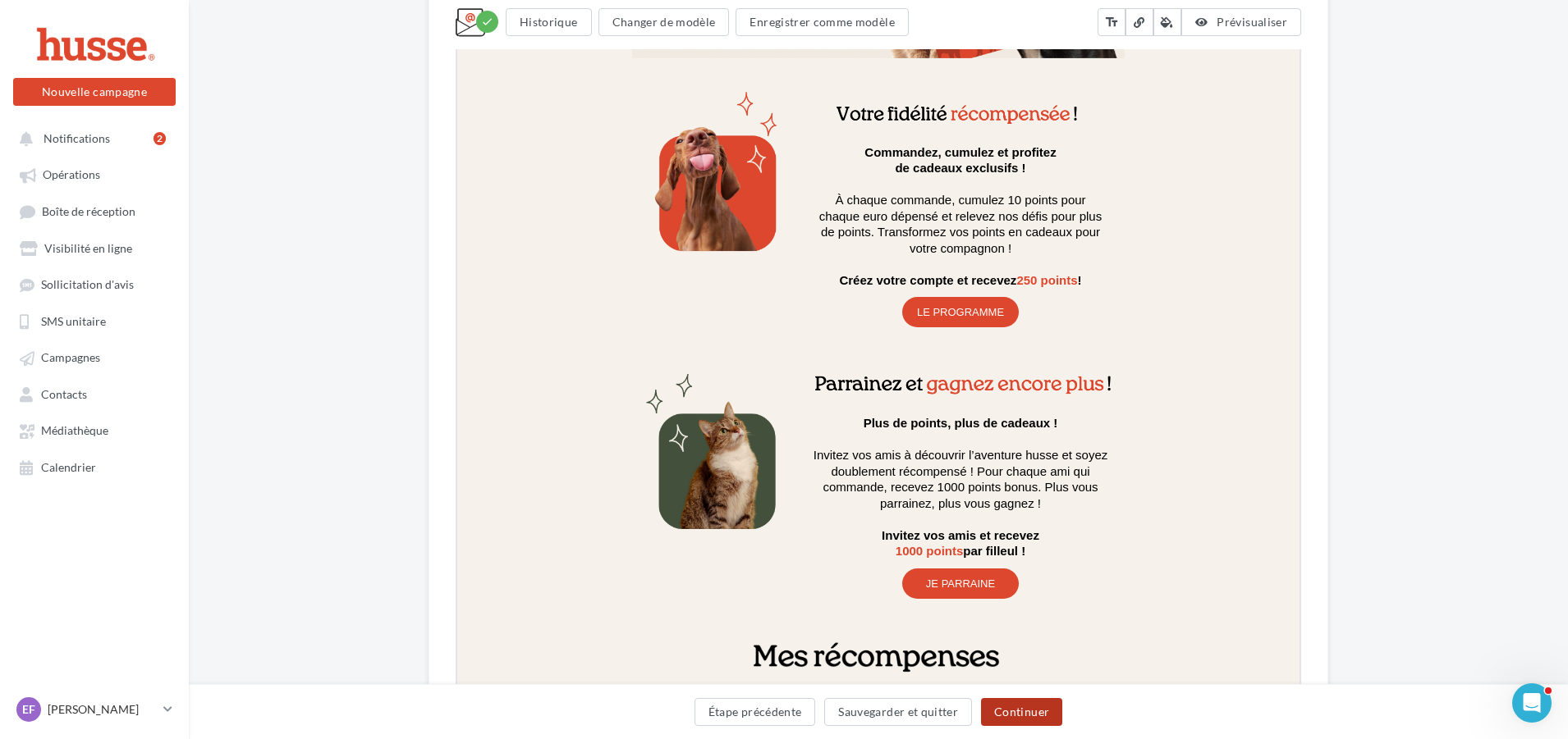
click at [1021, 713] on button "Continuer" at bounding box center [1021, 712] width 82 height 28
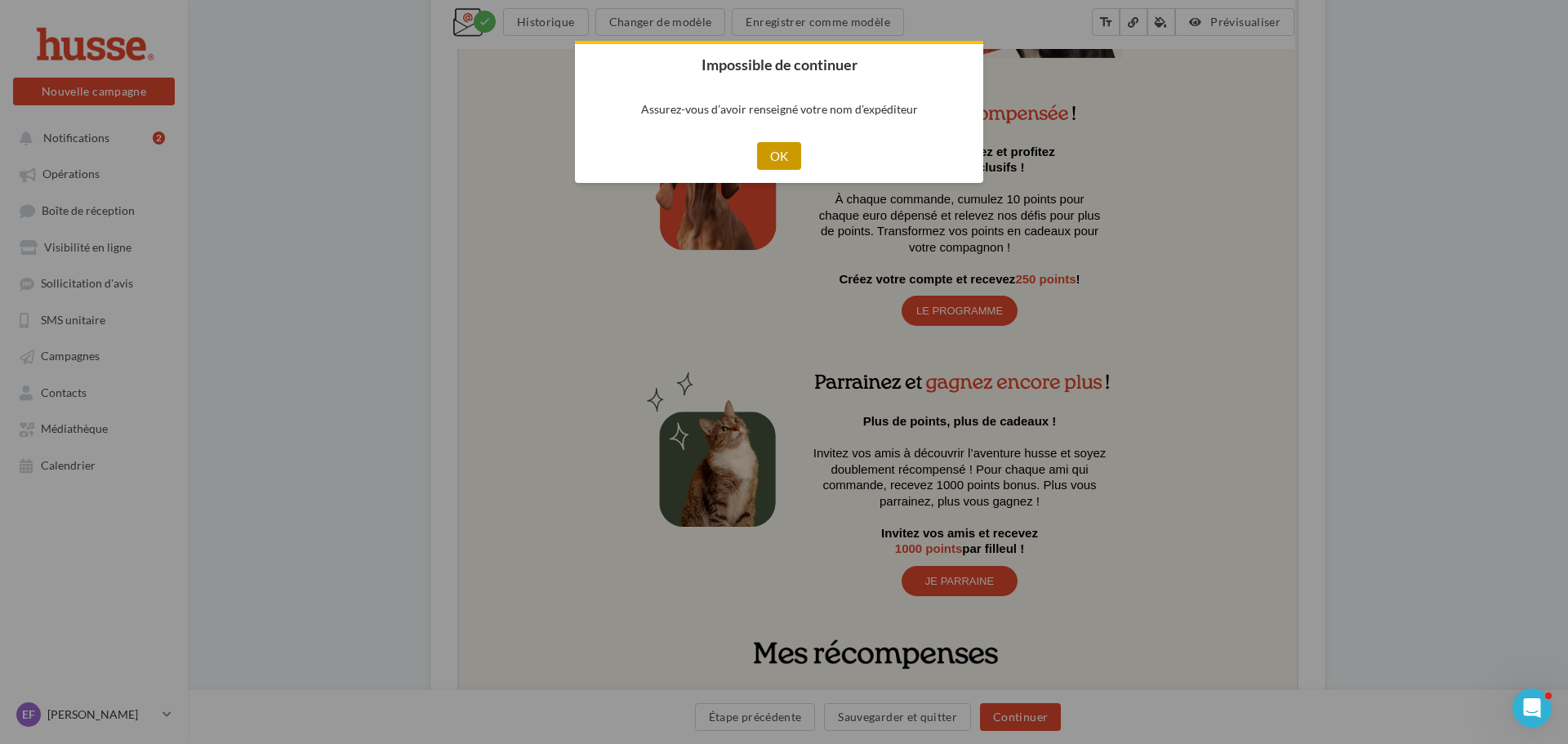
click at [781, 163] on button "OK" at bounding box center [779, 155] width 45 height 28
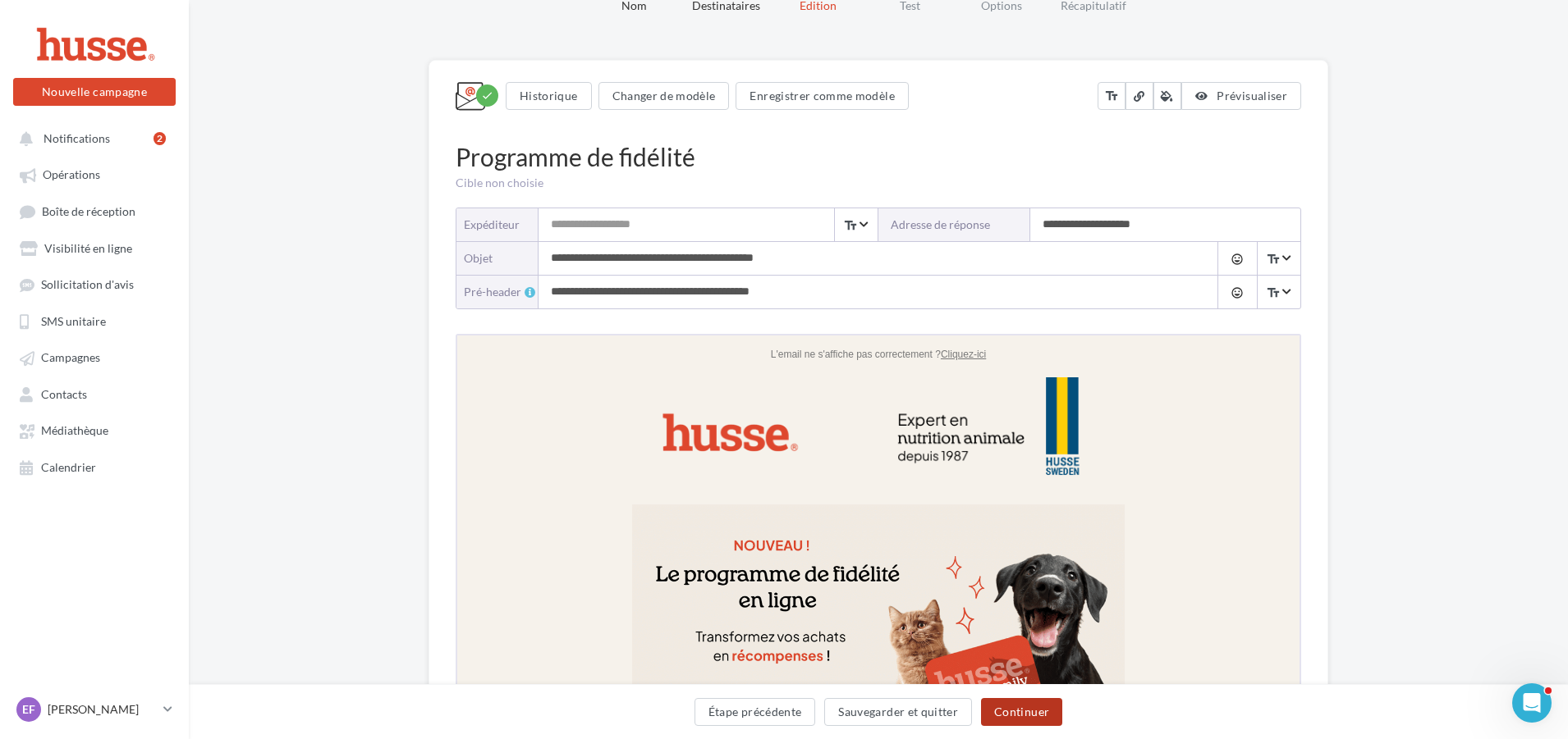
scroll to position [0, 0]
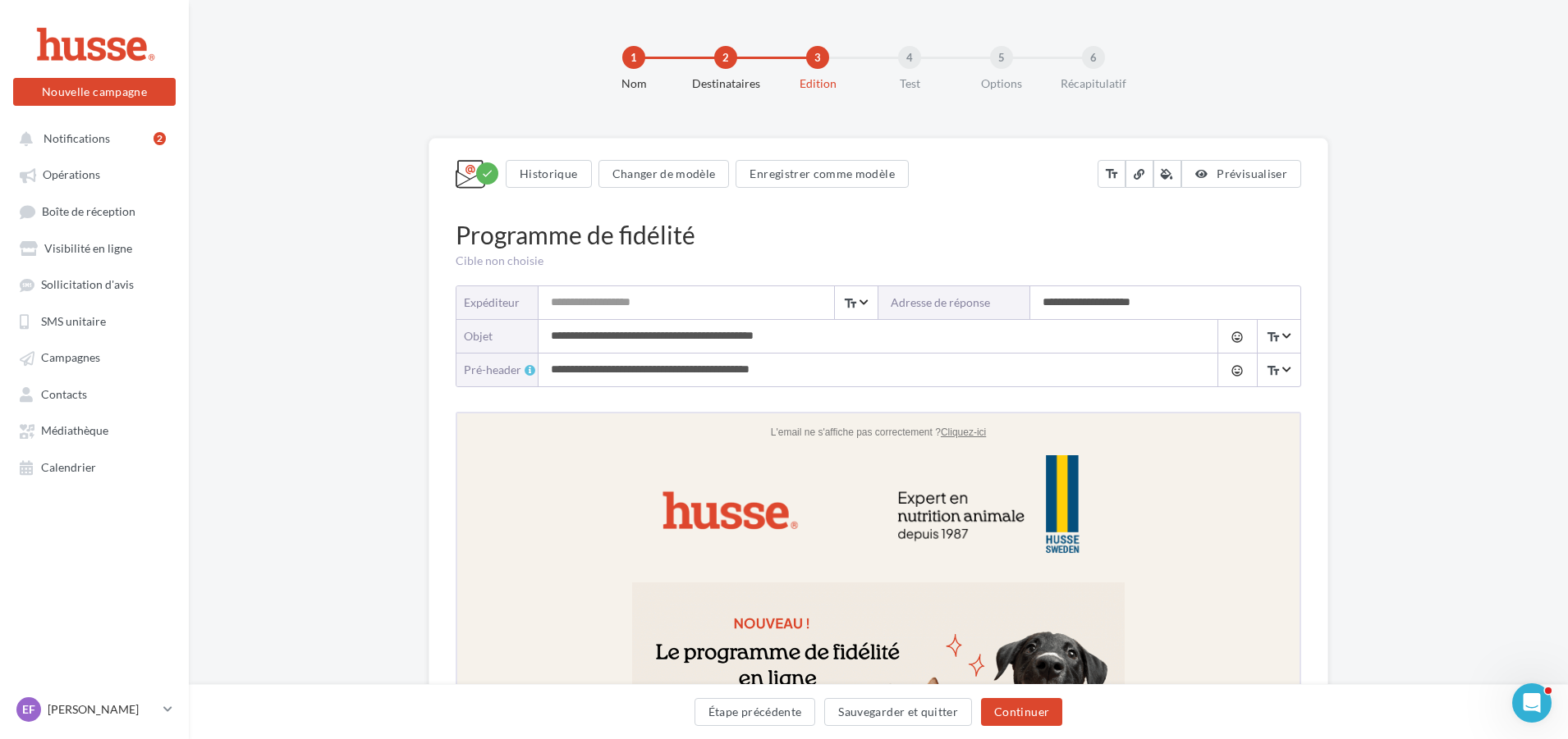
click at [664, 314] on input "Expéditeur" at bounding box center [708, 303] width 339 height 33
type input "**********"
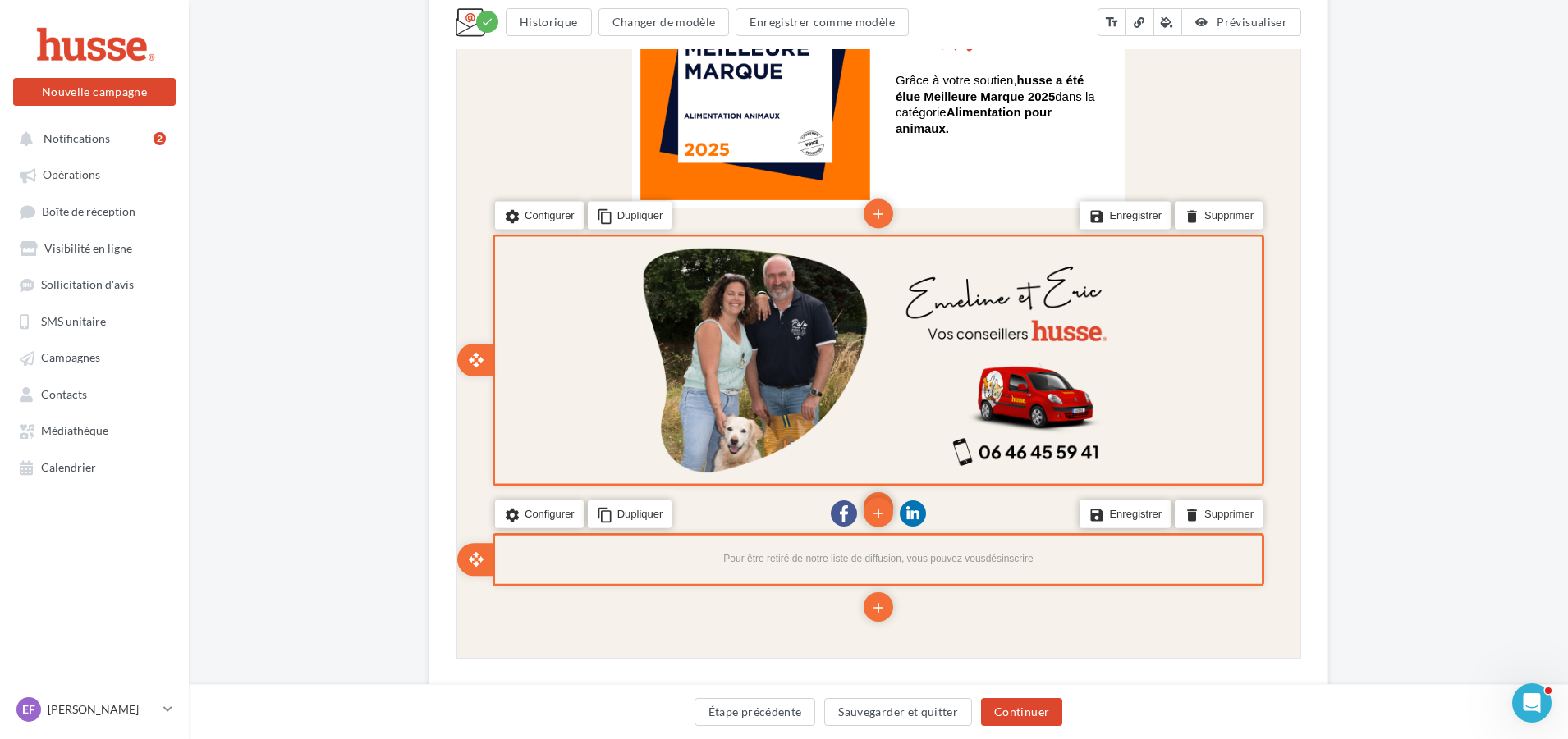
scroll to position [1773, 0]
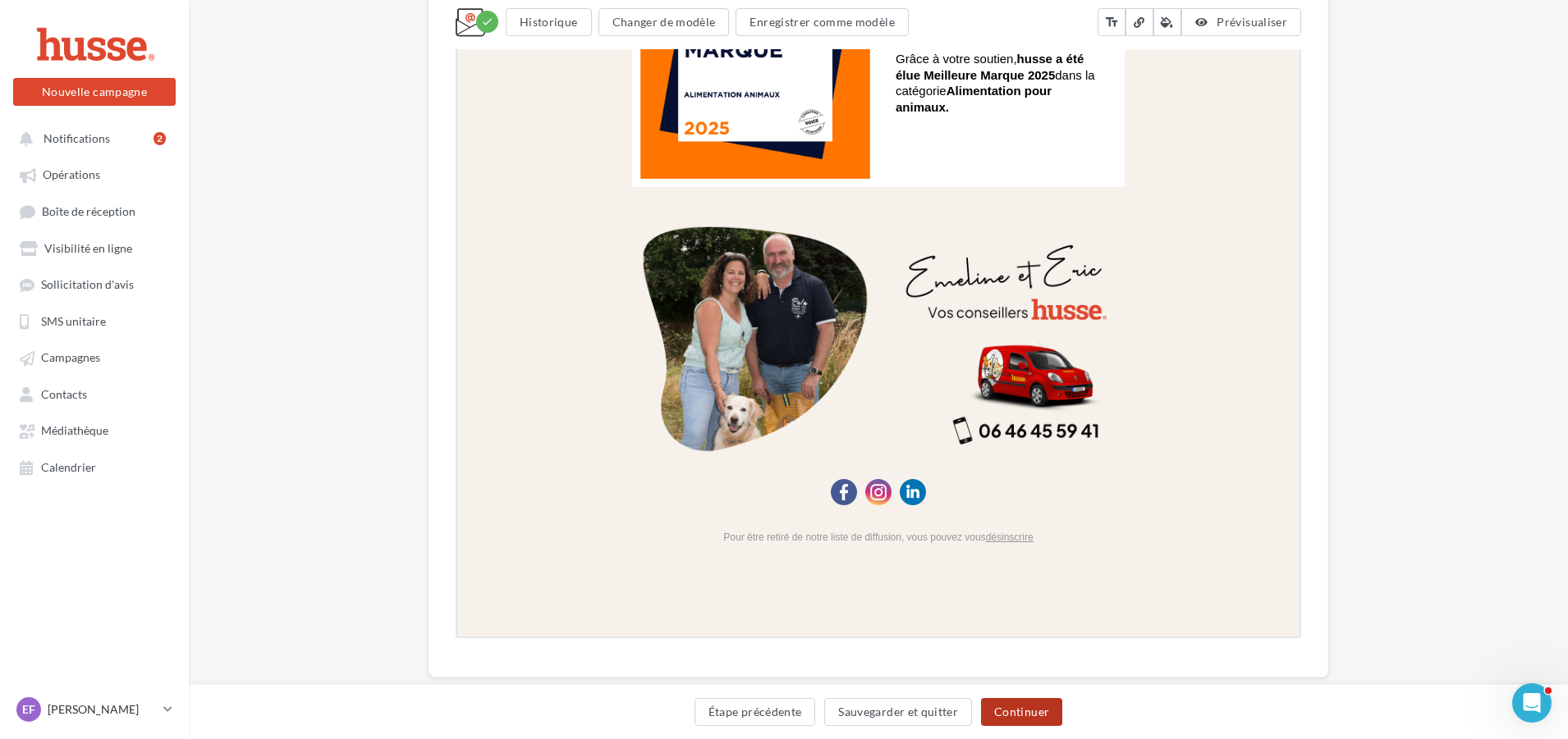
click at [1013, 711] on button "Continuer" at bounding box center [1021, 712] width 82 height 28
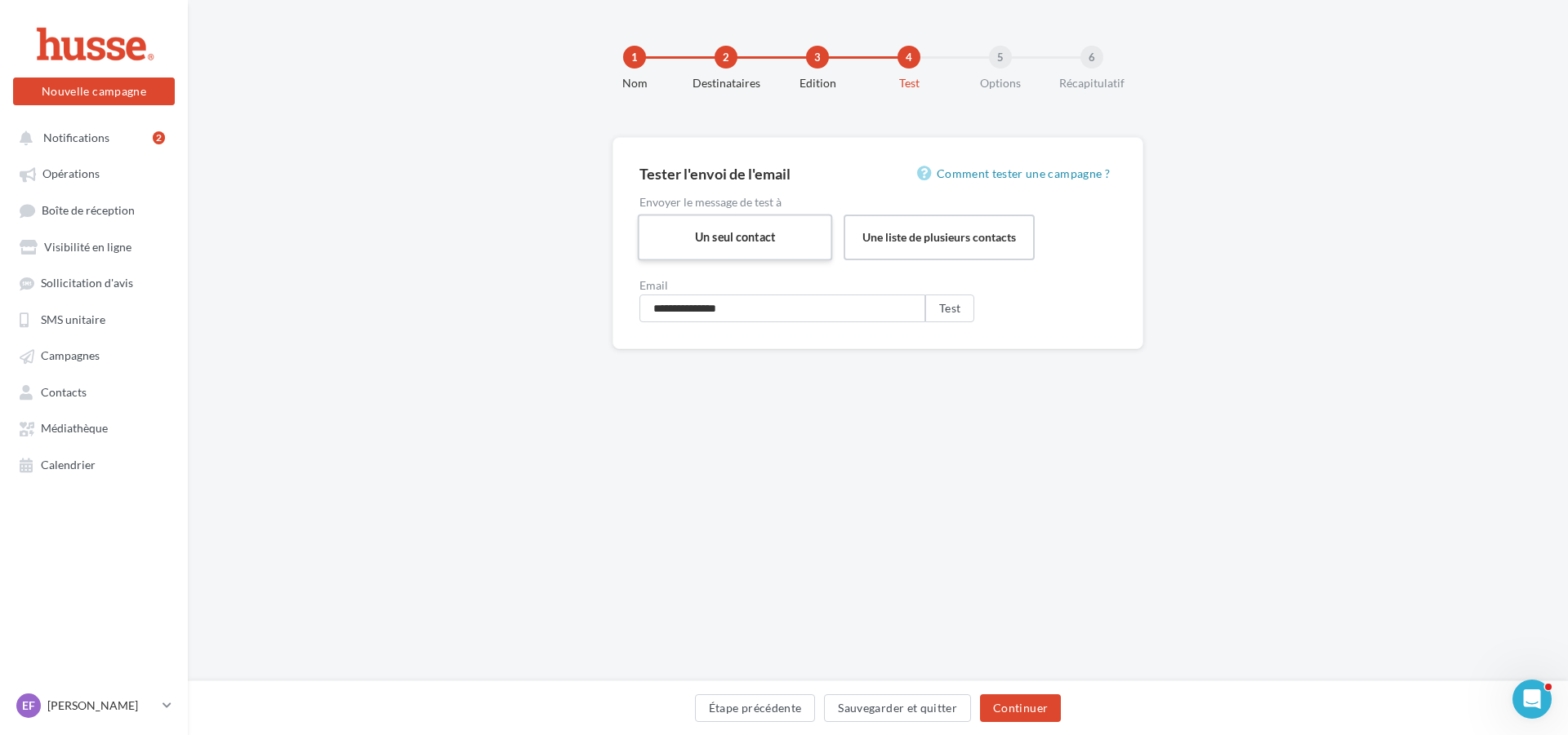
click at [737, 250] on label "Un seul contact" at bounding box center [735, 237] width 195 height 46
click at [722, 309] on span "Sélectionner une liste existante" at bounding box center [728, 308] width 157 height 14
type input "**"
click at [755, 242] on label "Un seul contact" at bounding box center [735, 237] width 195 height 46
drag, startPoint x: 766, startPoint y: 317, endPoint x: 587, endPoint y: 313, distance: 179.0
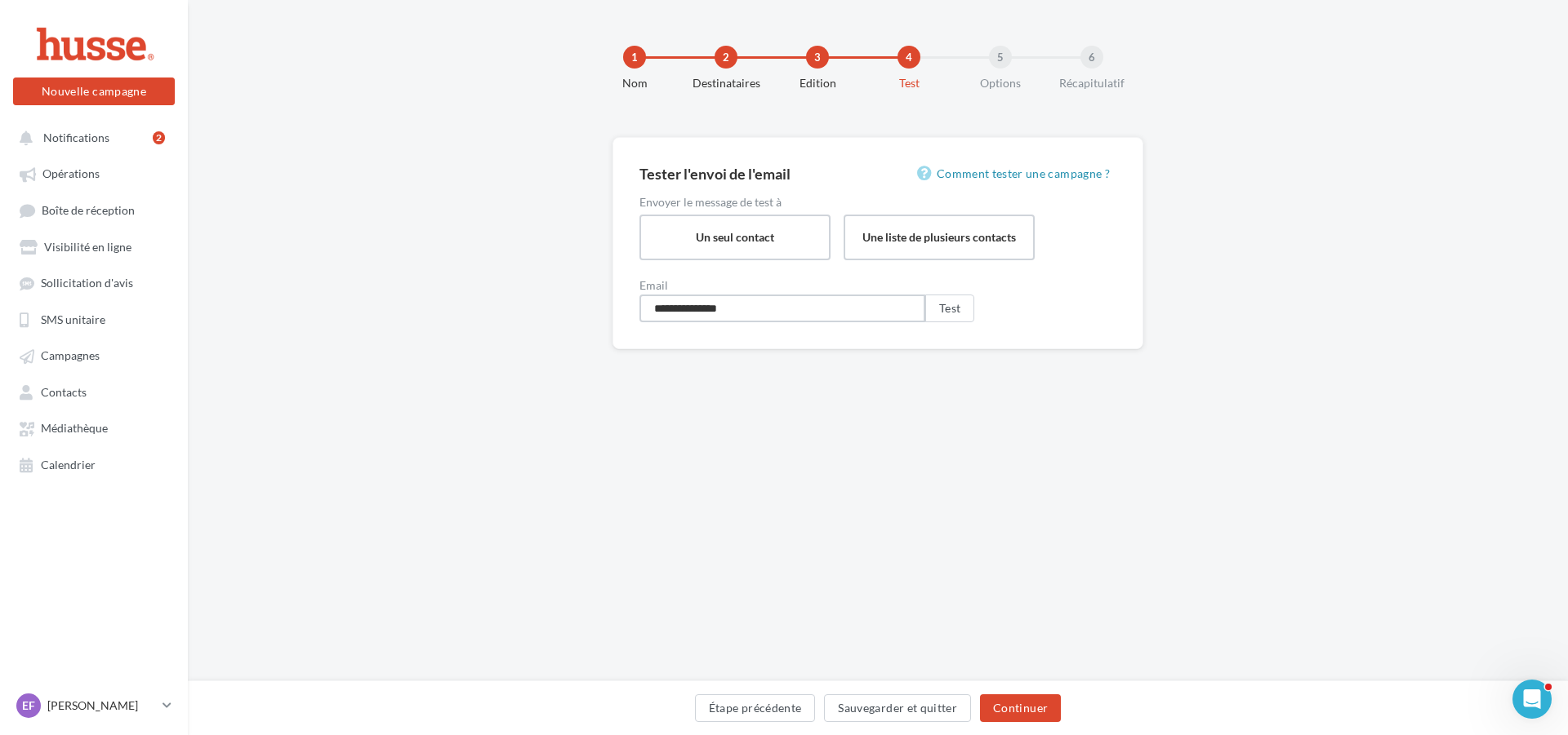
click at [587, 313] on div "**********" at bounding box center [878, 269] width 1380 height 265
type input "**********"
click at [939, 312] on button "Test" at bounding box center [949, 308] width 49 height 28
